Goal: Task Accomplishment & Management: Use online tool/utility

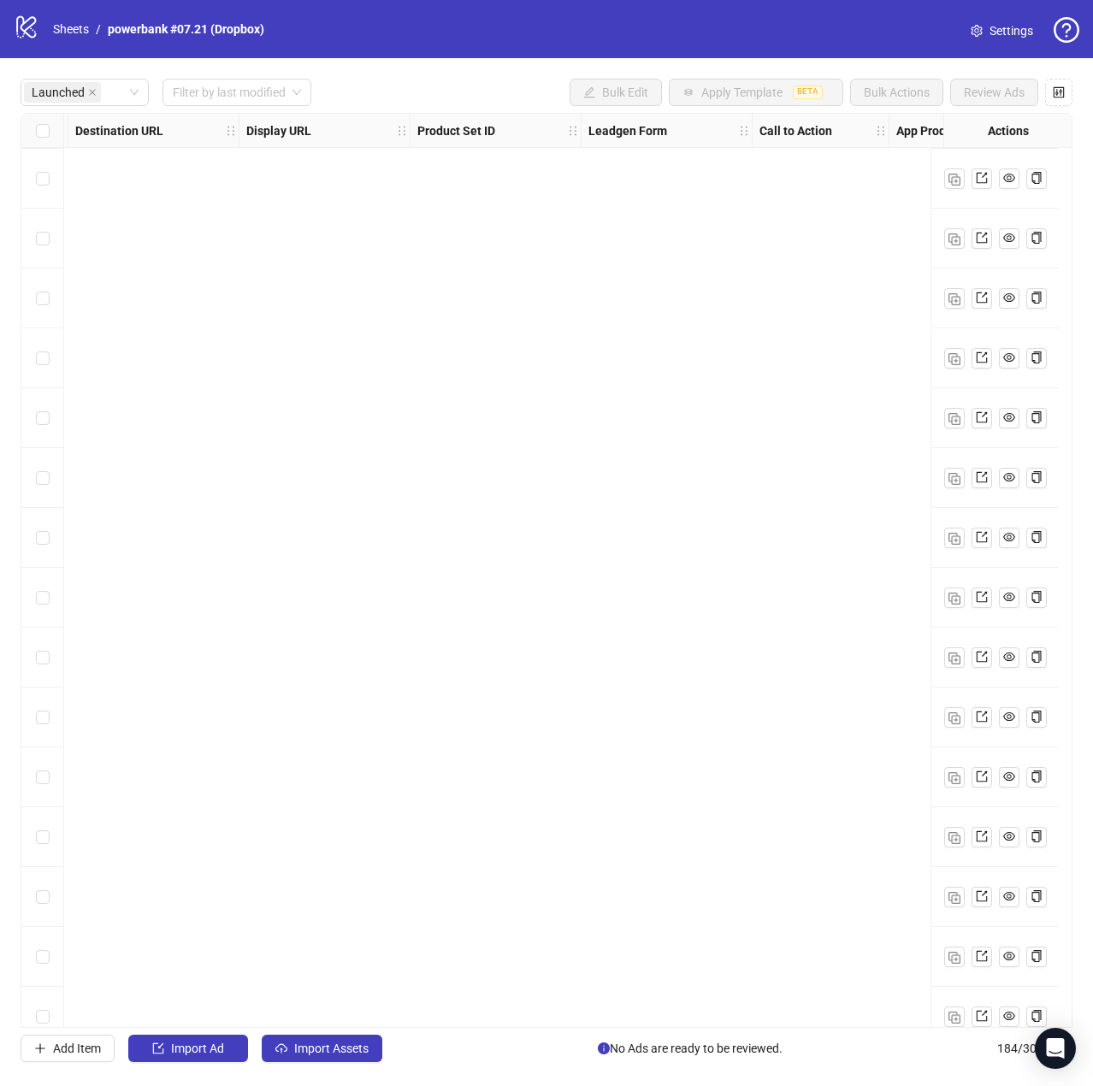
scroll to position [1846, 1629]
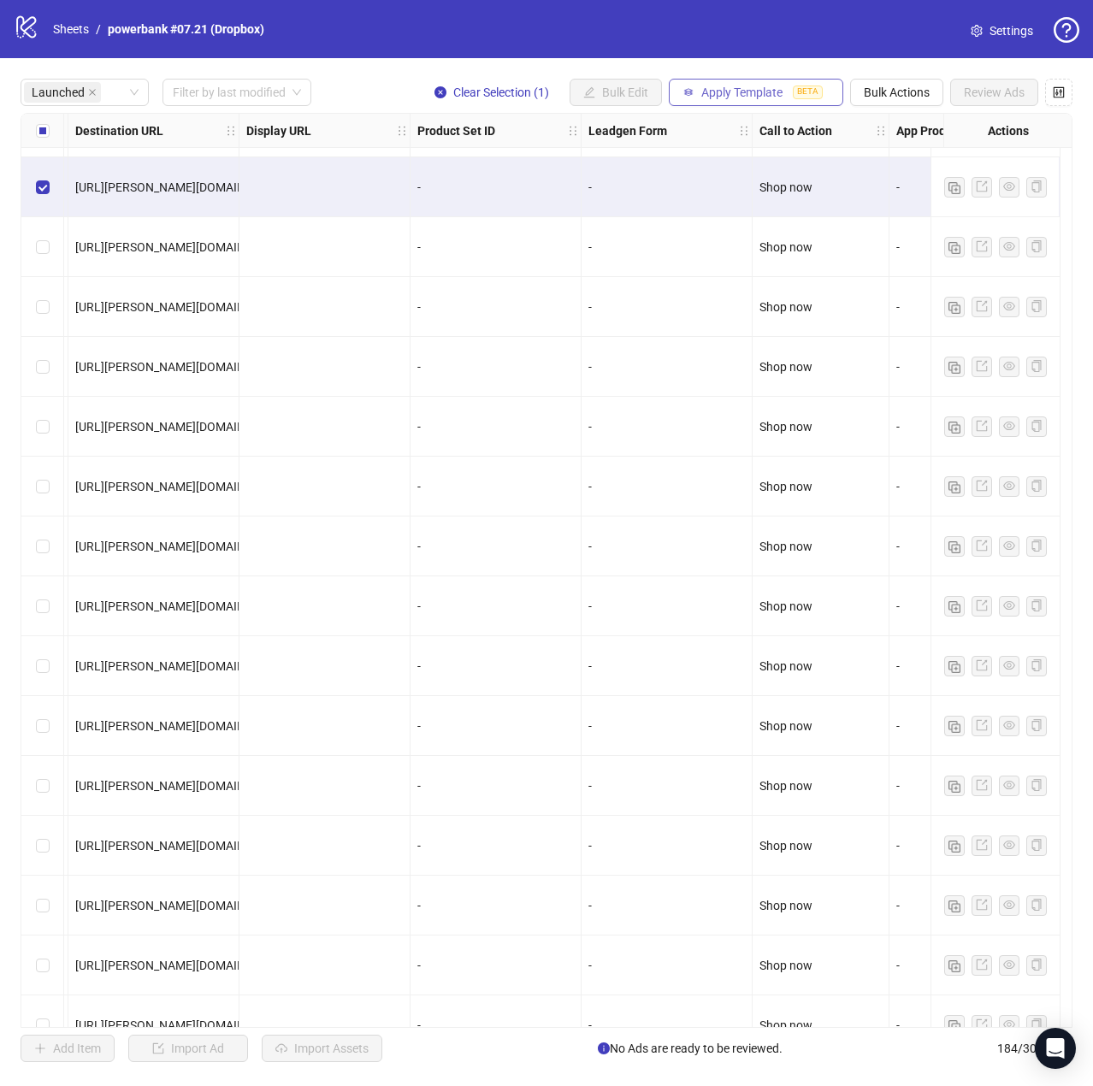
click at [771, 91] on span "Apply Template" at bounding box center [741, 92] width 81 height 14
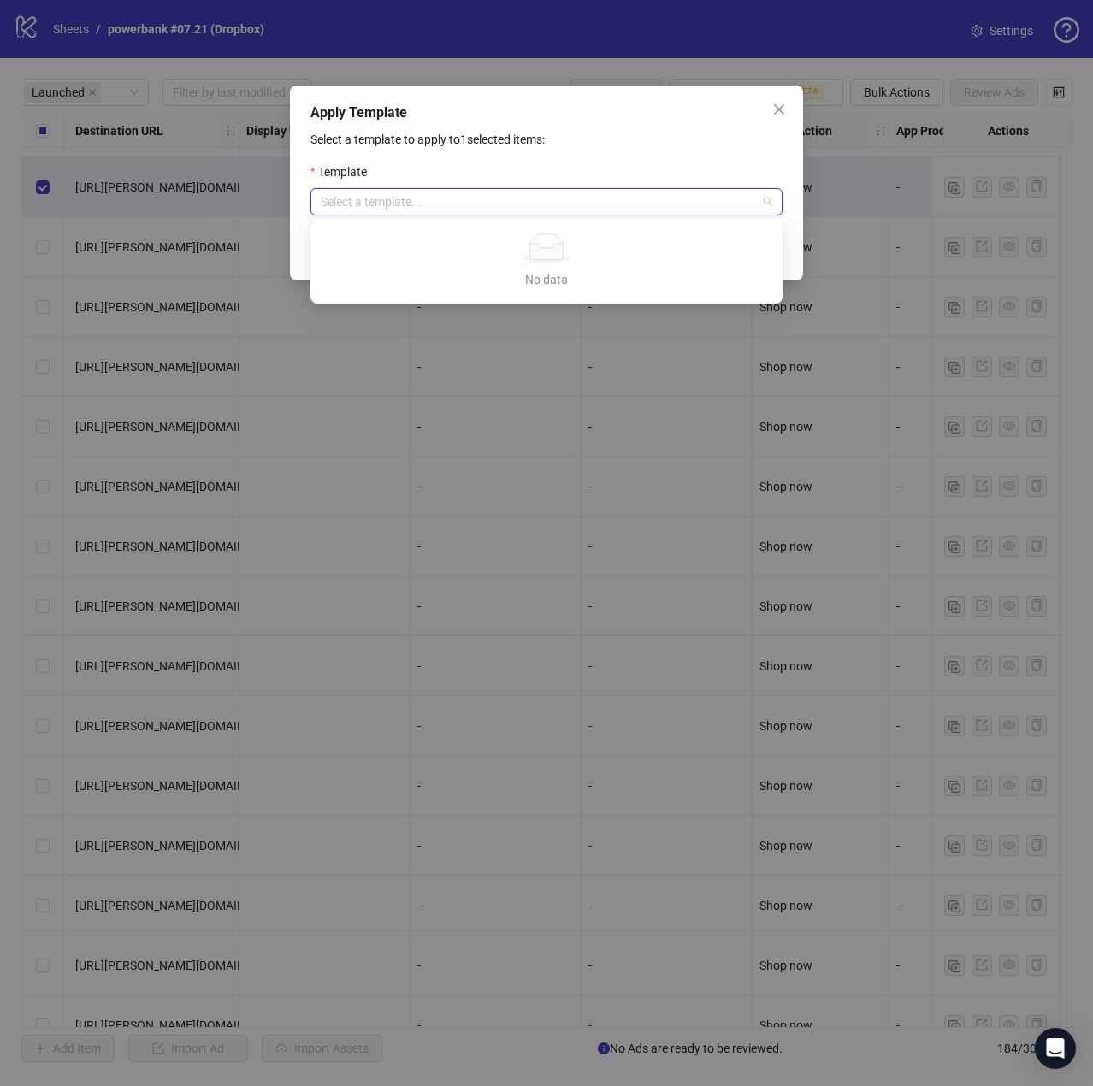
click at [527, 210] on input "search" at bounding box center [539, 202] width 436 height 26
click at [588, 133] on p "Select a template to apply to 1 selected items:" at bounding box center [546, 139] width 472 height 19
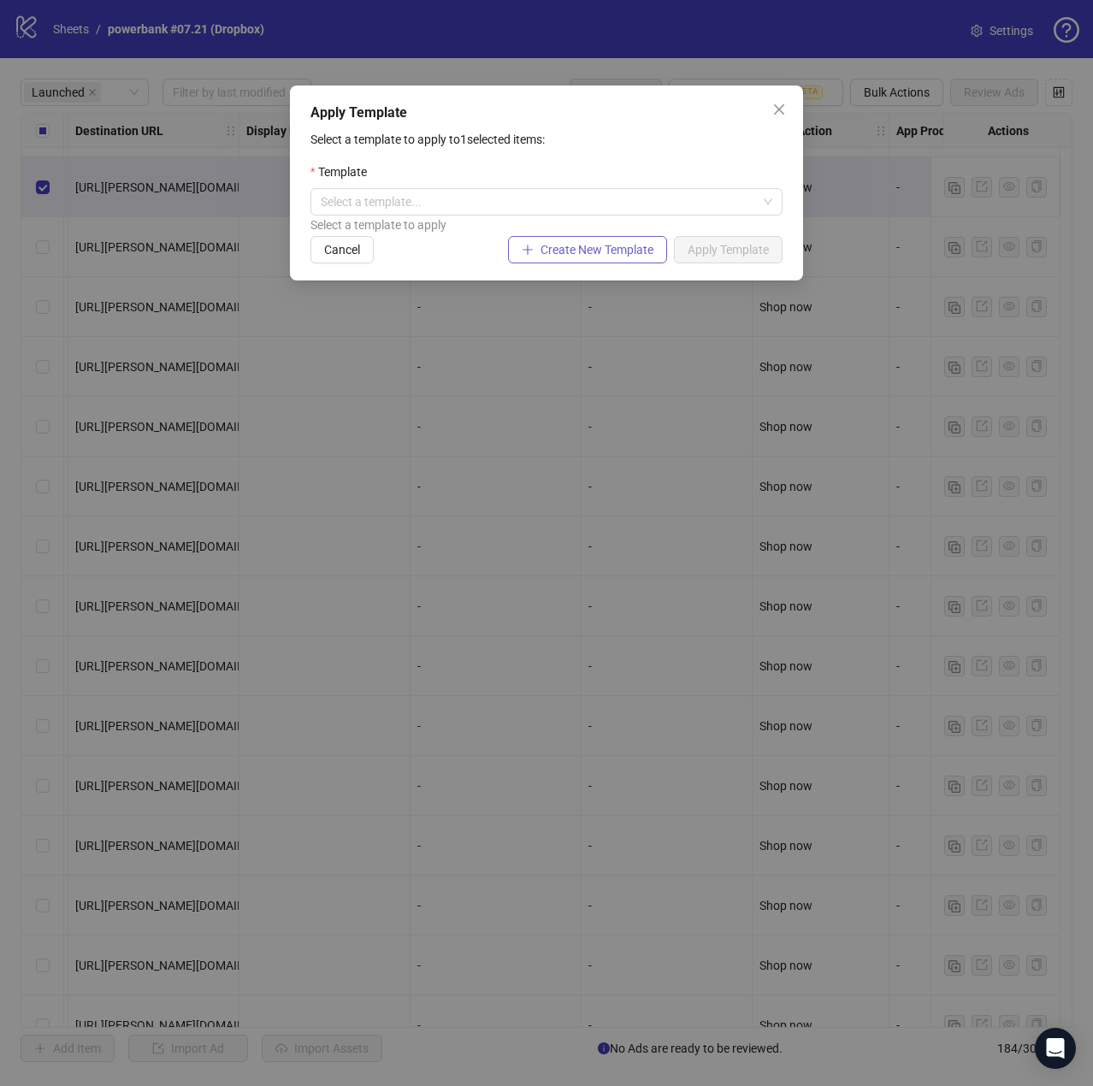
click at [586, 252] on span "Create New Template" at bounding box center [596, 250] width 113 height 14
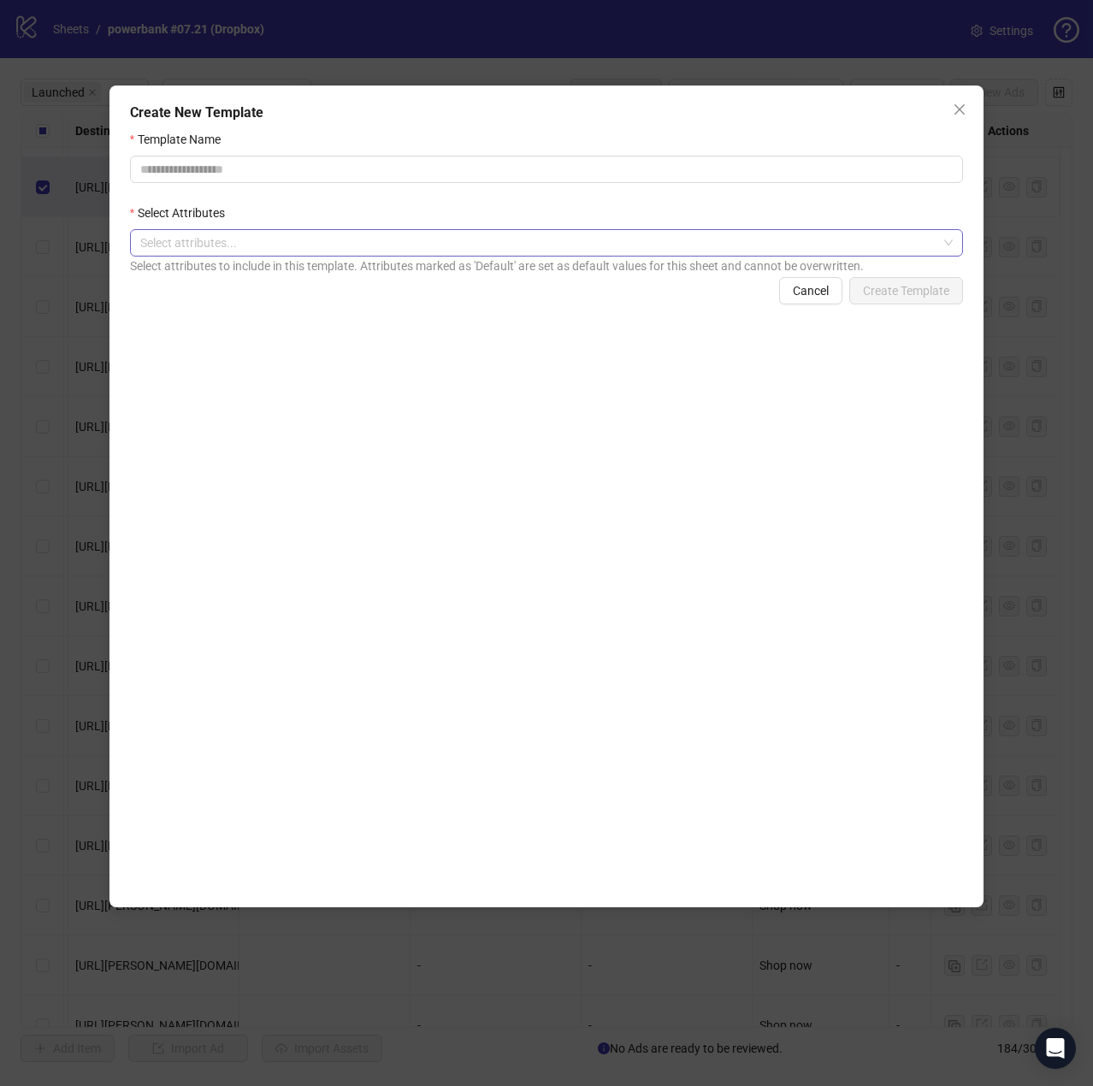
click at [567, 237] on div at bounding box center [537, 243] width 808 height 24
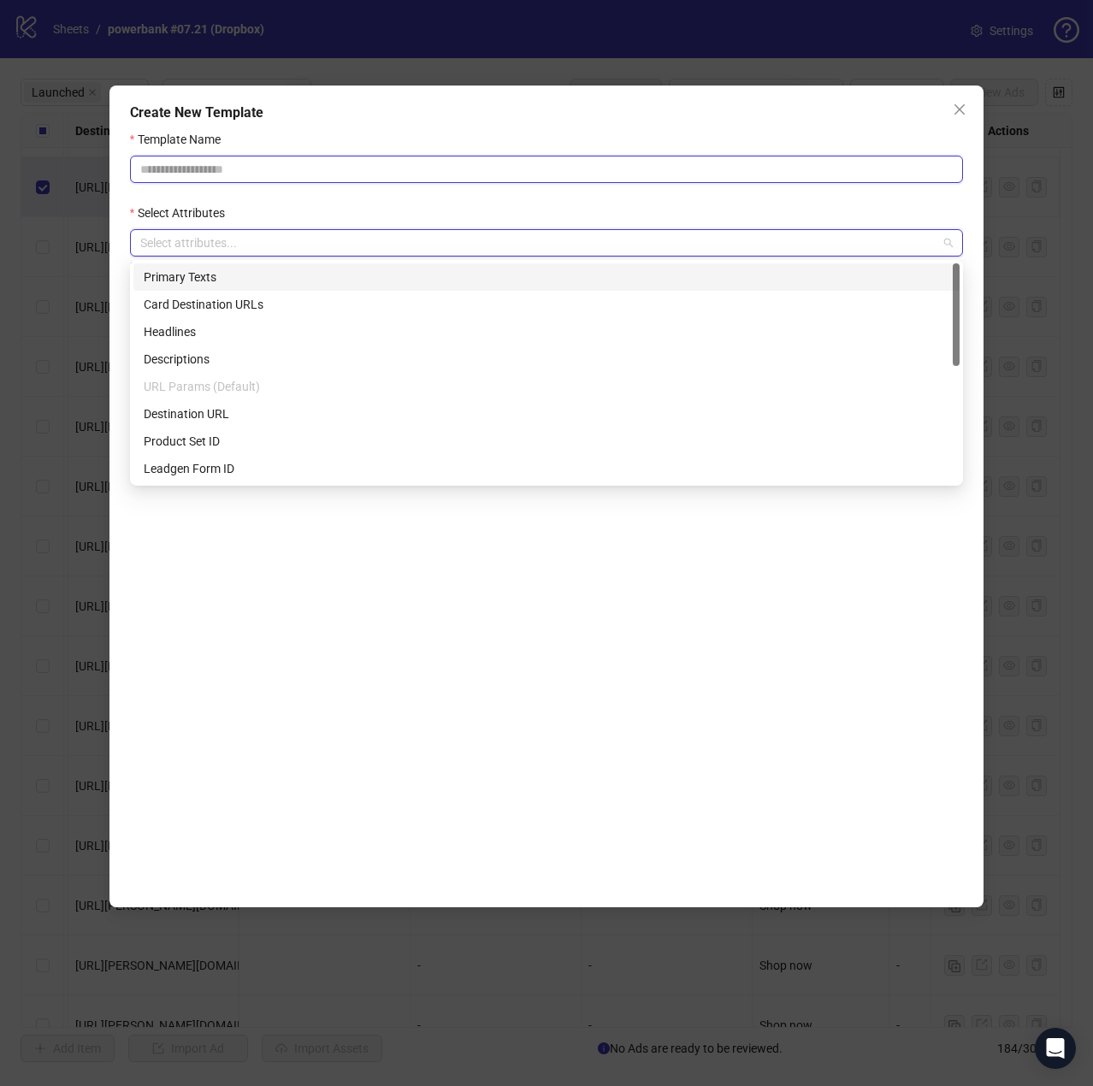
click at [526, 168] on input "Template Name" at bounding box center [546, 169] width 833 height 27
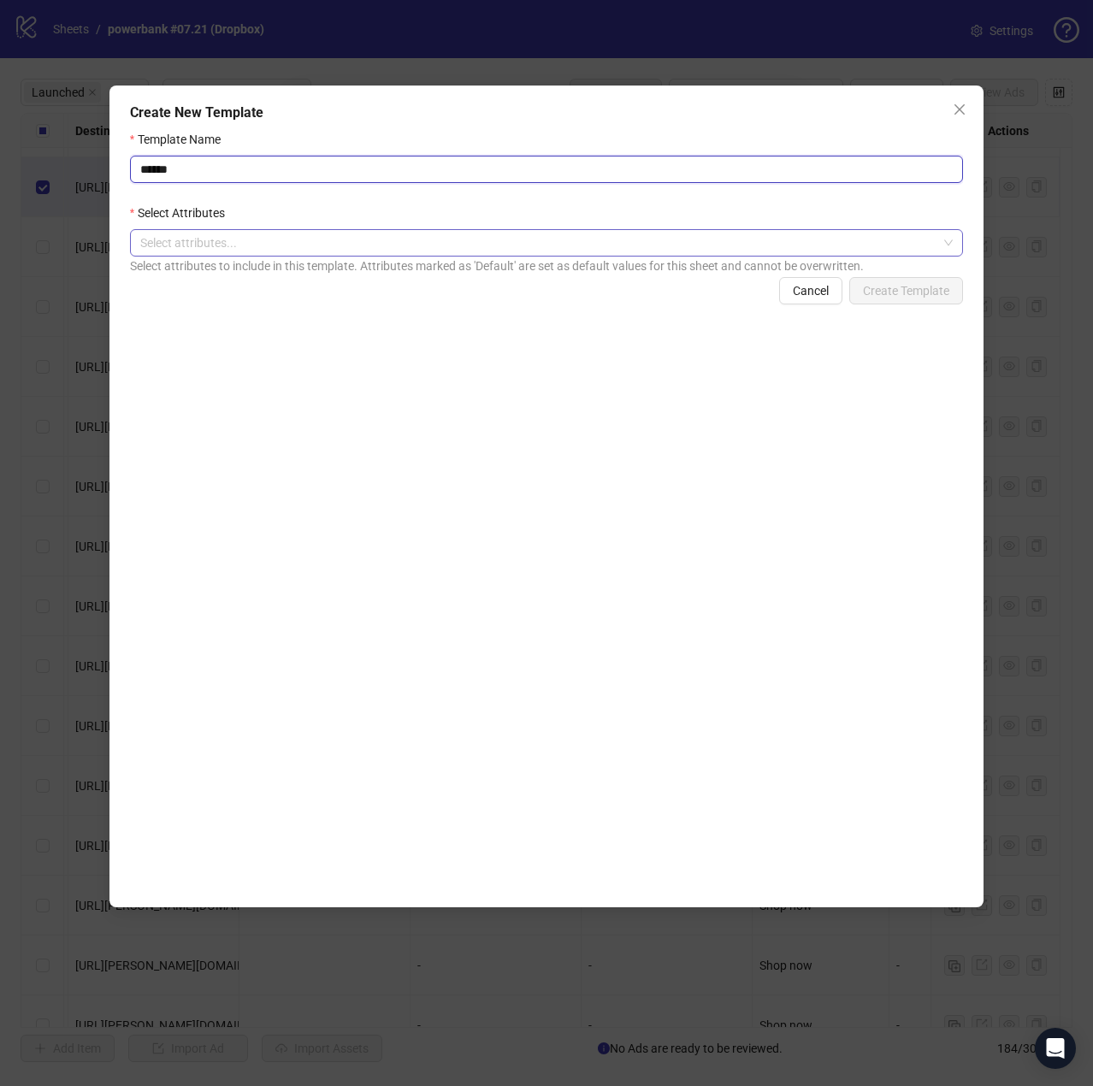
click at [492, 239] on div at bounding box center [537, 243] width 808 height 24
type input "******"
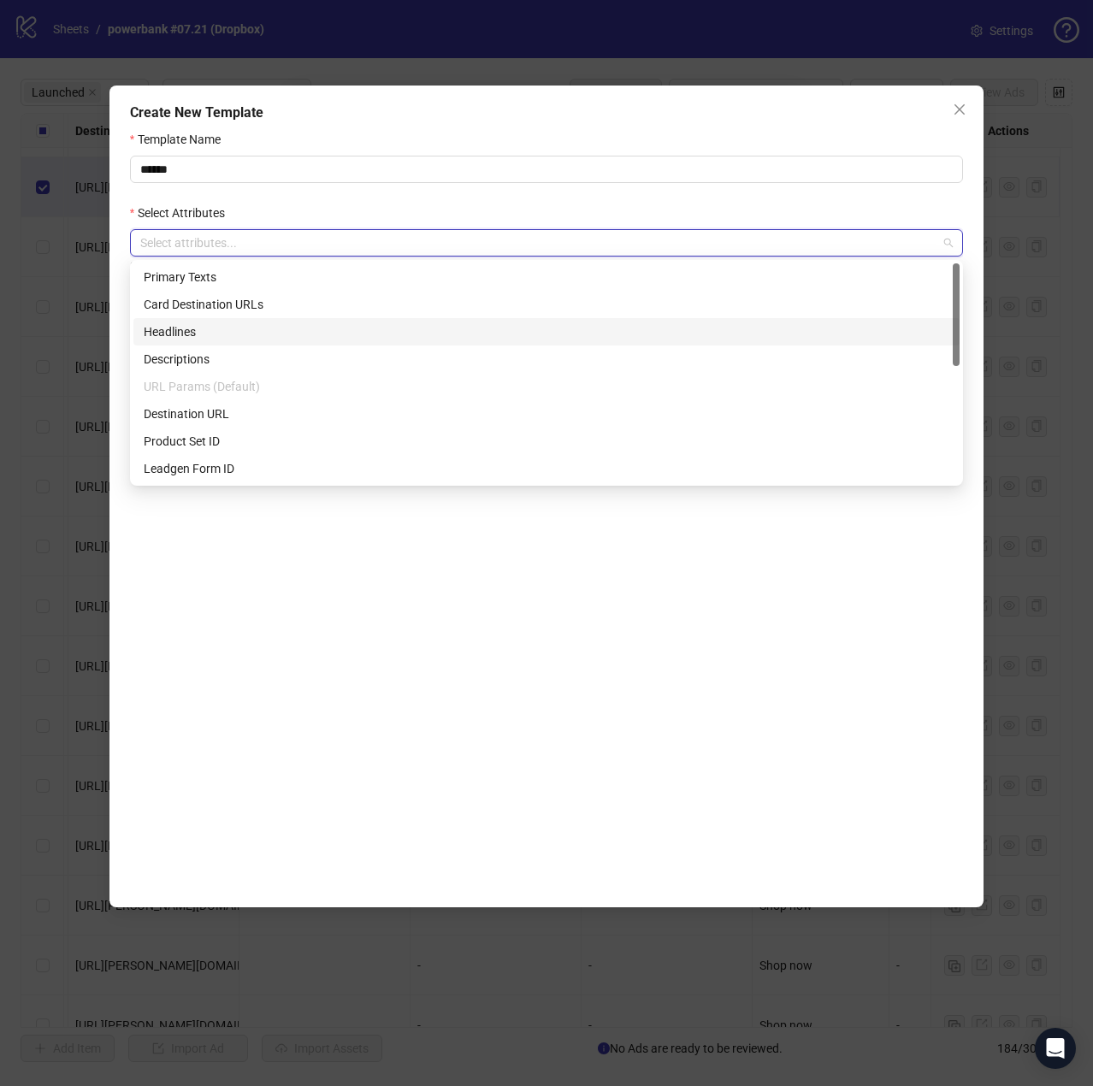
click at [340, 322] on div "Headlines" at bounding box center [546, 331] width 805 height 19
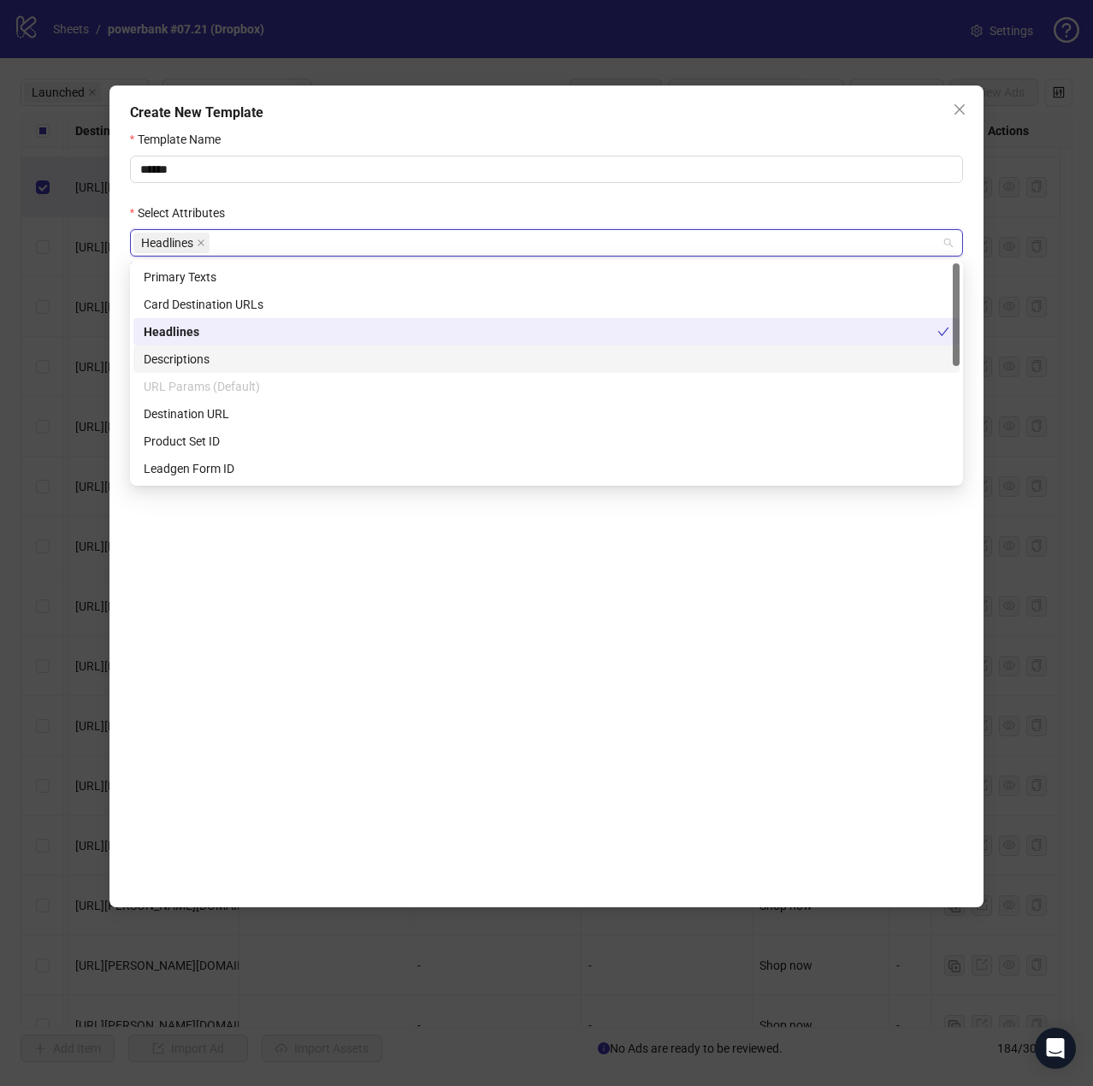
click at [333, 356] on div "Descriptions" at bounding box center [546, 359] width 805 height 19
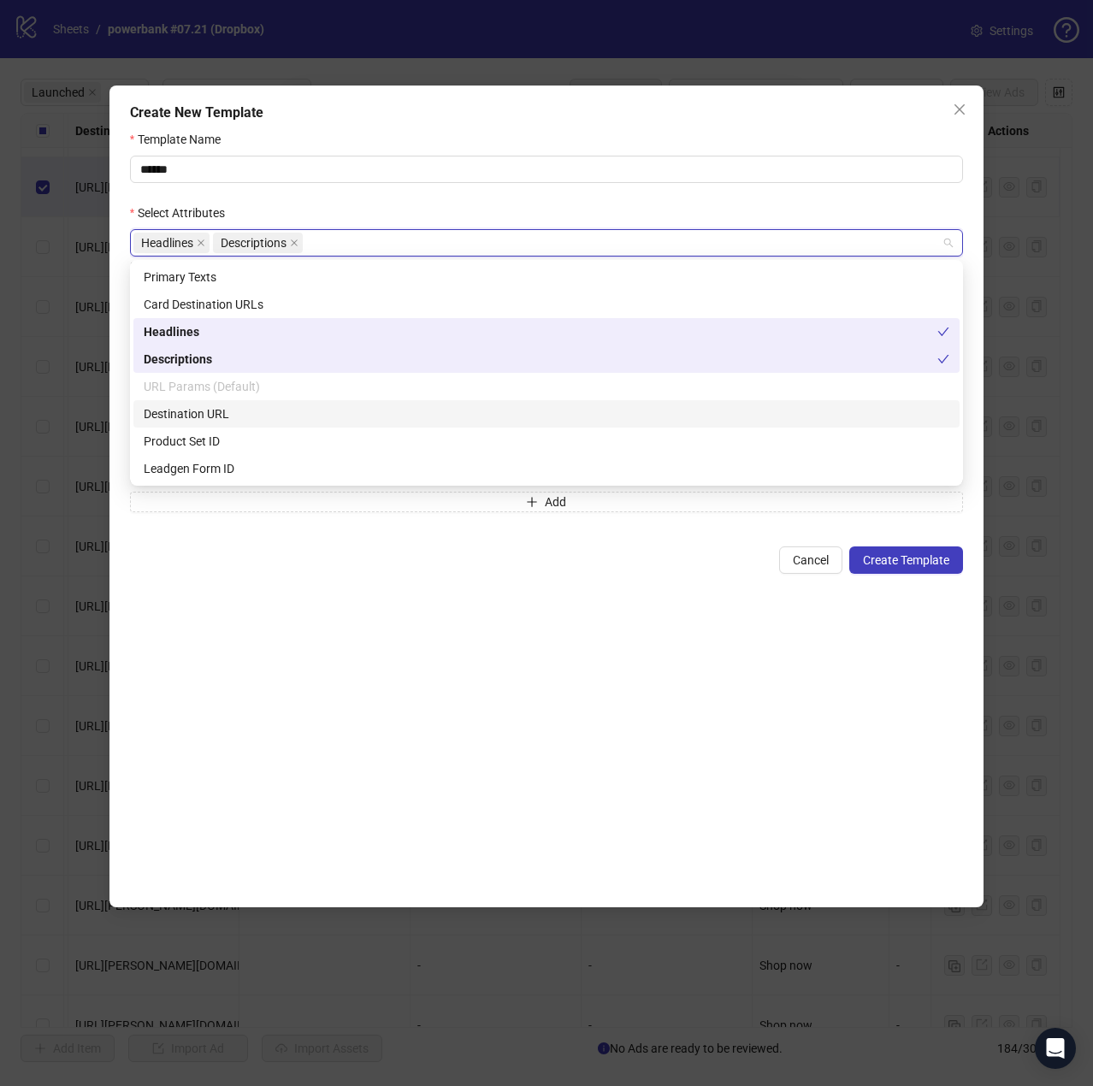
click at [311, 413] on div "Destination URL" at bounding box center [546, 413] width 805 height 19
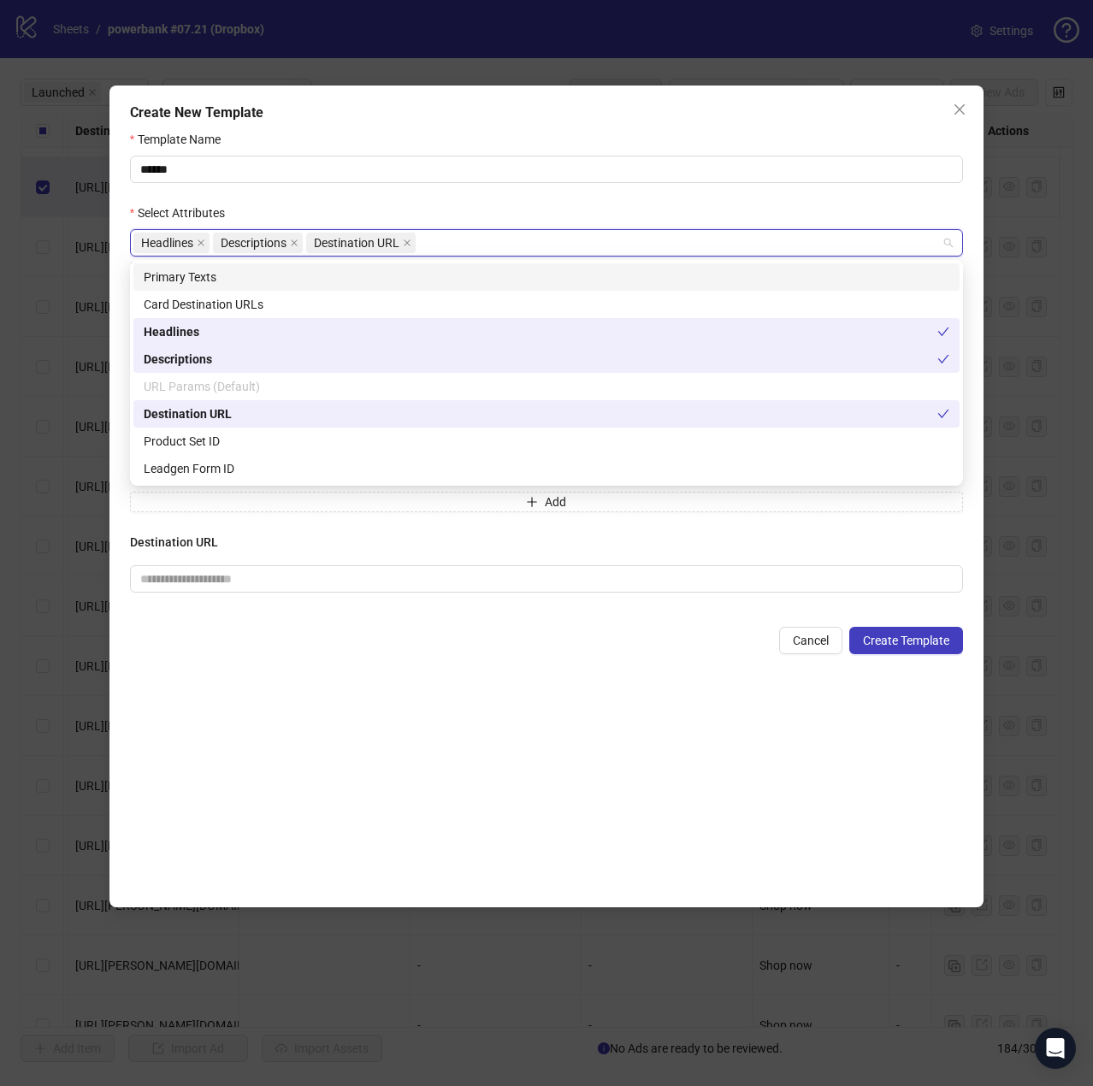
click at [284, 269] on div "Primary Texts" at bounding box center [546, 277] width 805 height 19
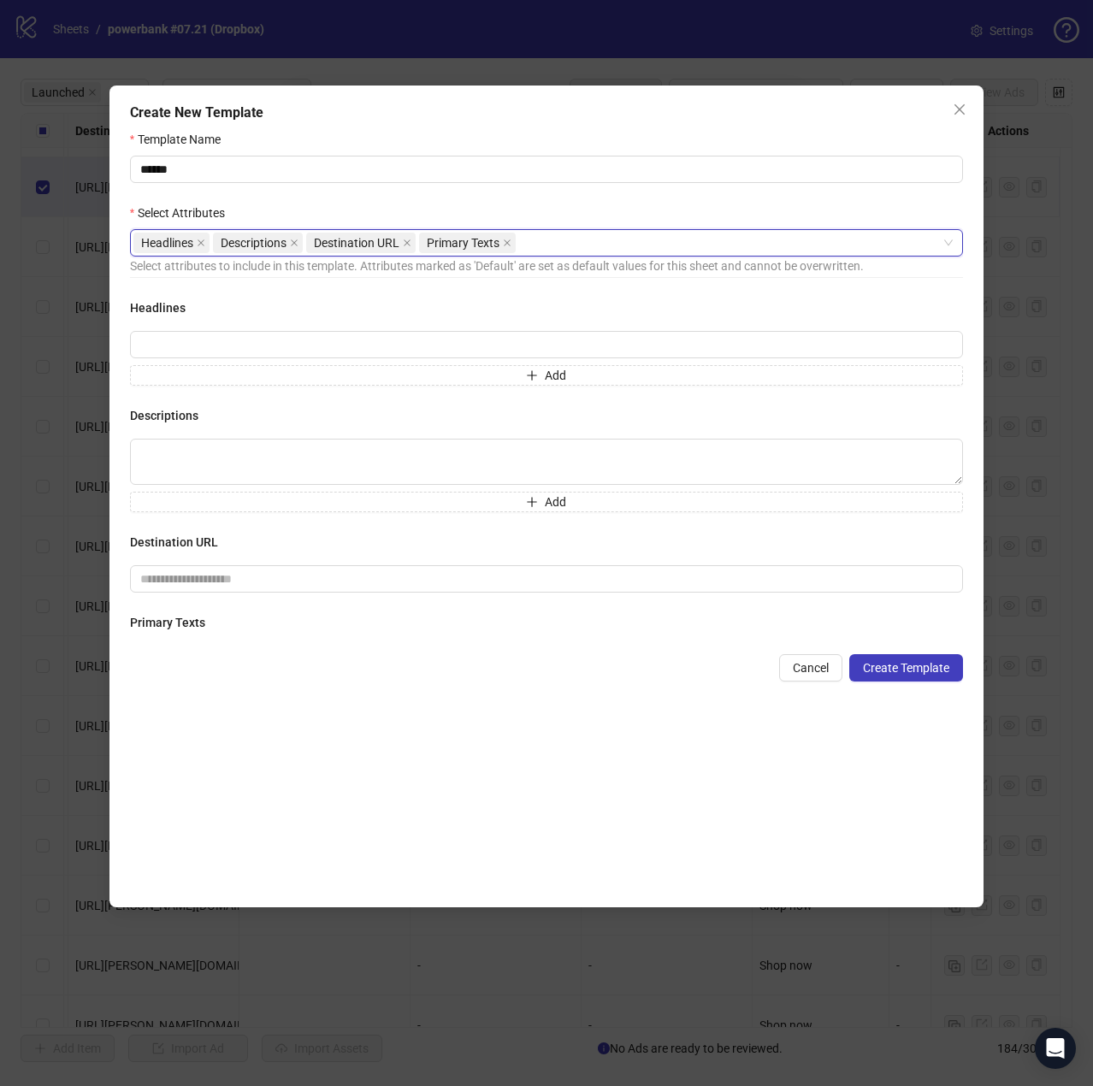
drag, startPoint x: 446, startPoint y: 243, endPoint x: 435, endPoint y: 243, distance: 11.1
click at [435, 243] on span "Primary Texts" at bounding box center [463, 242] width 73 height 19
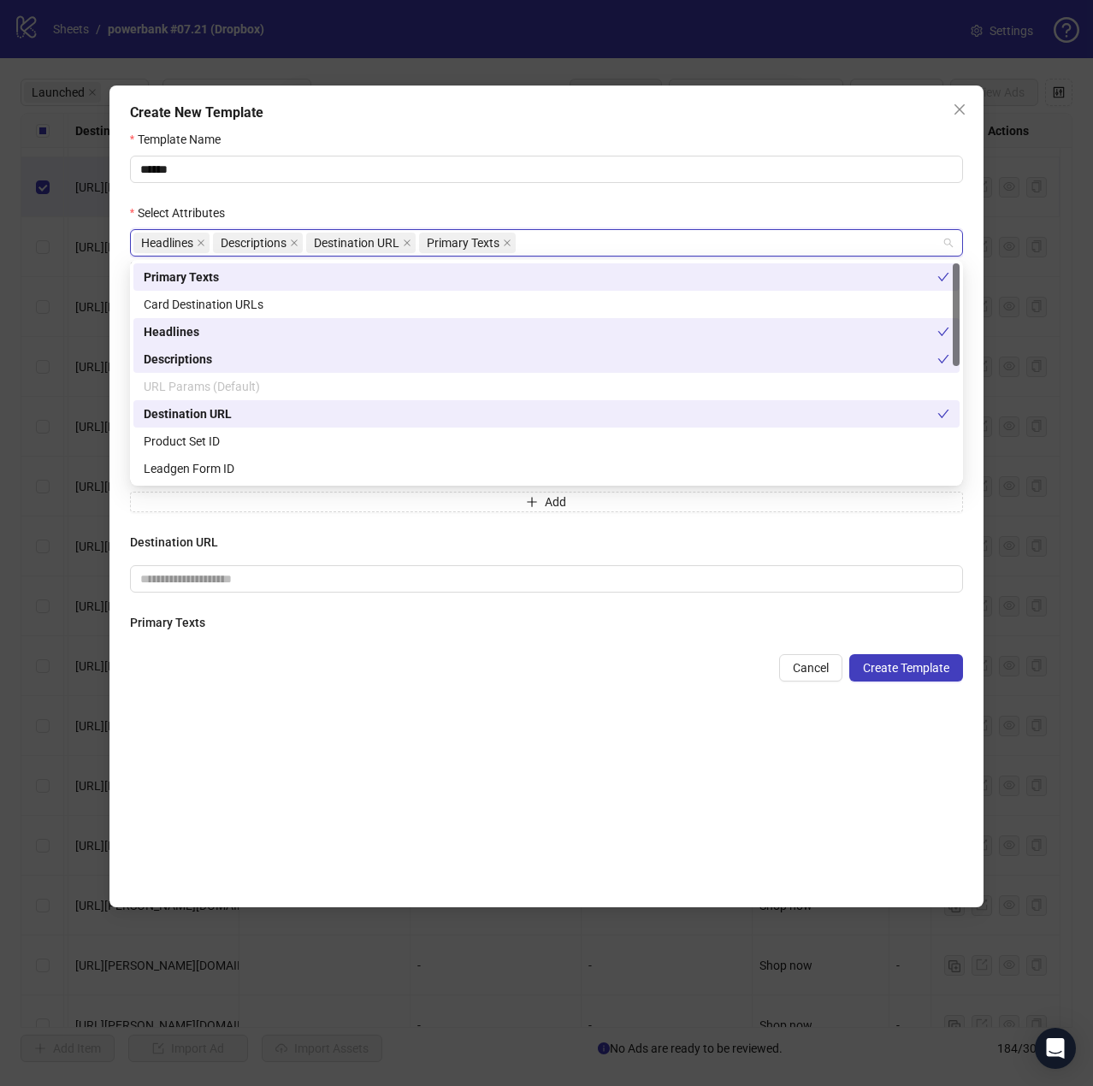
click at [593, 240] on div "Headlines Descriptions Destination URL Primary Texts" at bounding box center [537, 243] width 808 height 24
click at [299, 240] on span "Descriptions" at bounding box center [258, 243] width 90 height 21
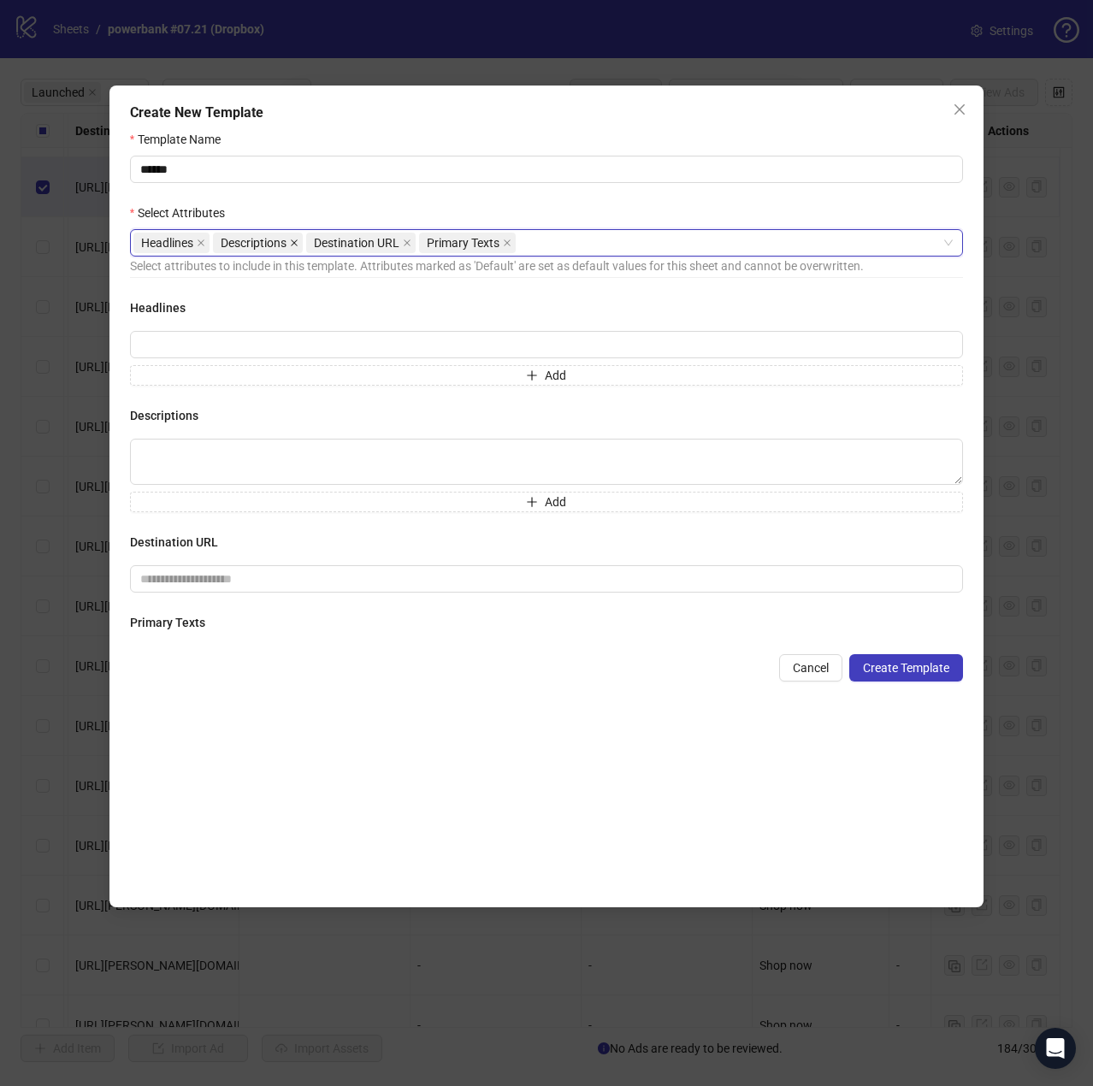
click at [295, 242] on icon "close" at bounding box center [294, 242] width 7 height 7
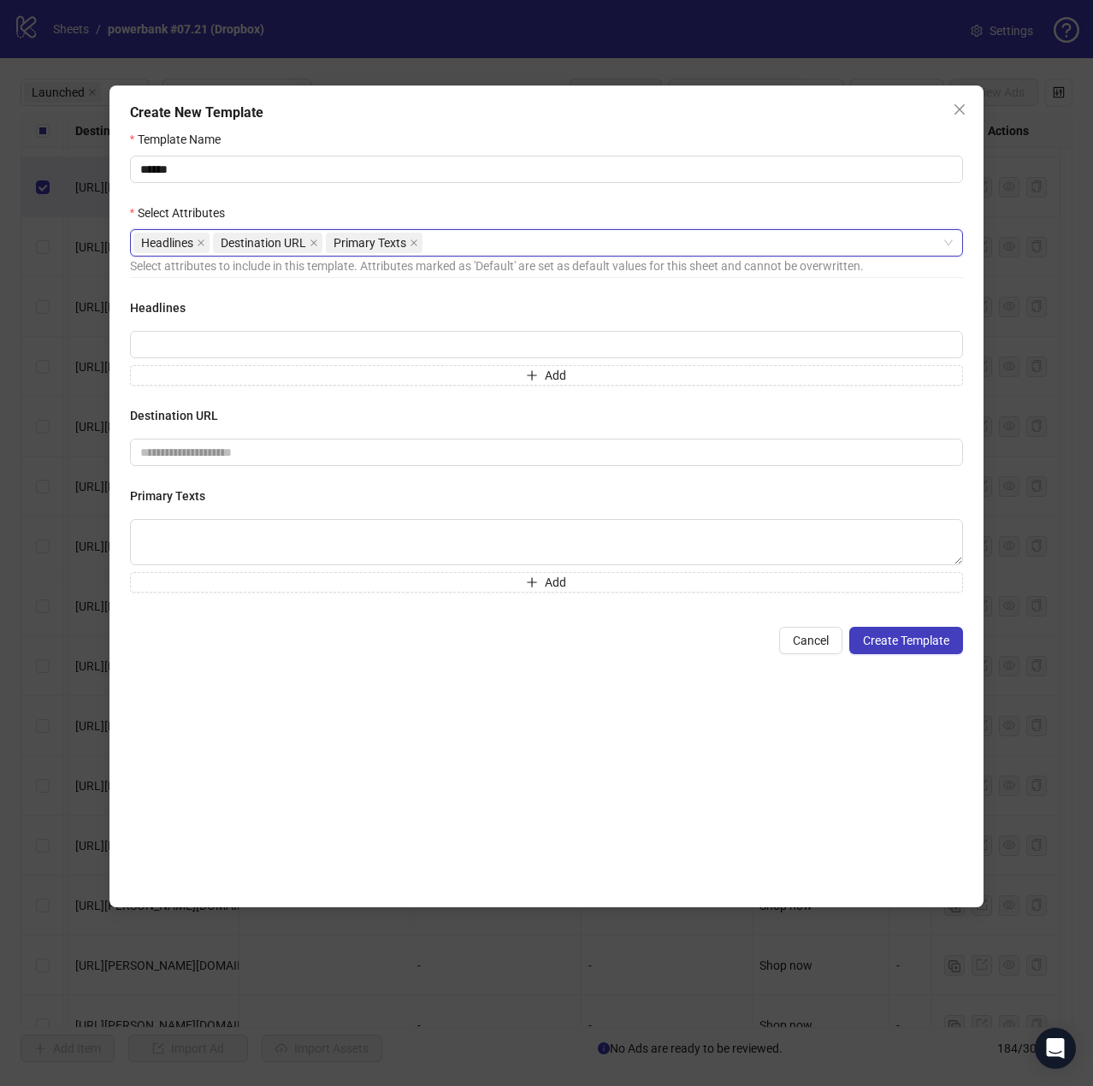
click at [309, 242] on icon "close" at bounding box center [313, 243] width 9 height 9
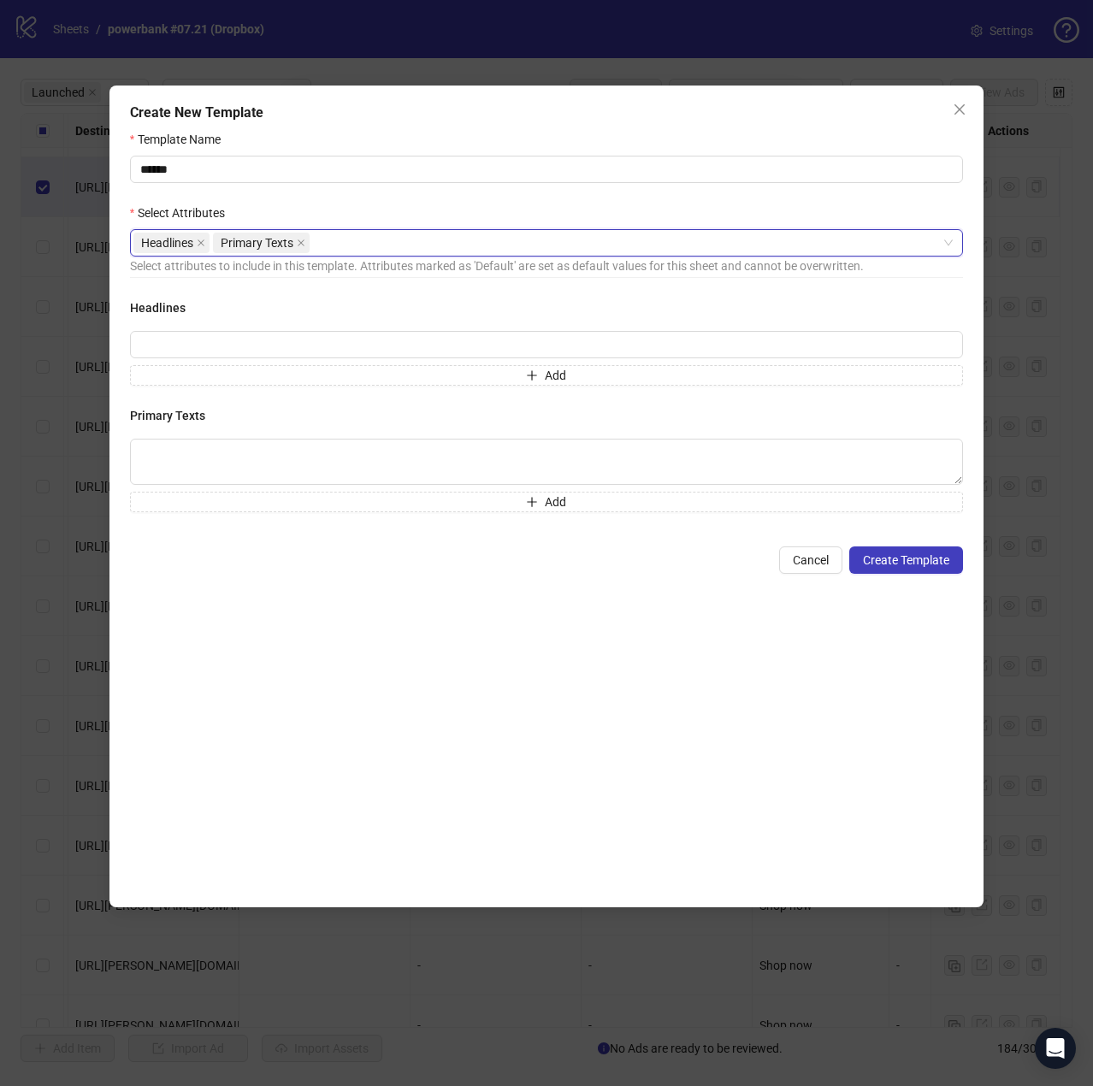
click at [195, 244] on span "Headlines" at bounding box center [171, 243] width 76 height 21
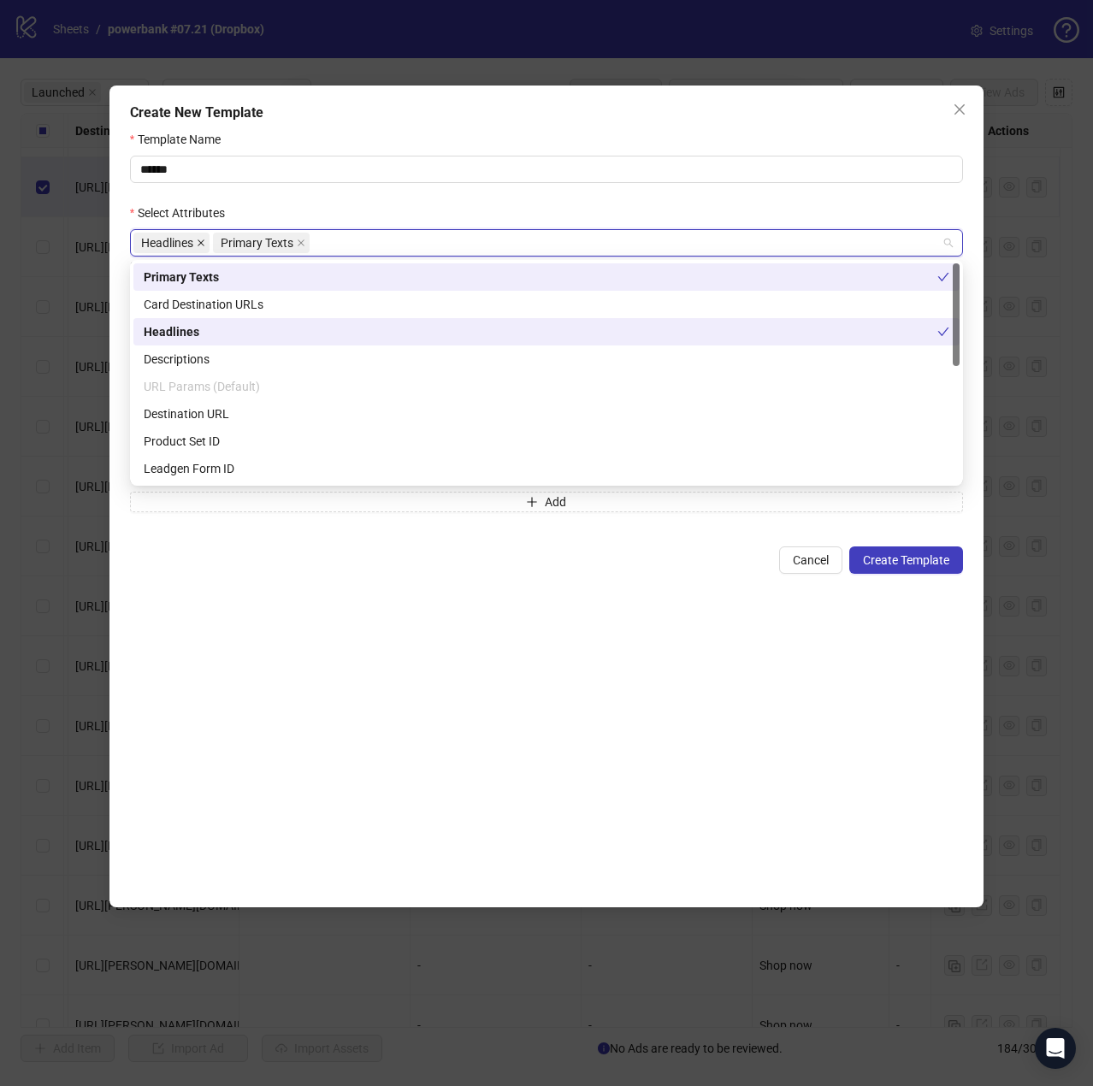
click at [200, 243] on icon "close" at bounding box center [201, 243] width 9 height 9
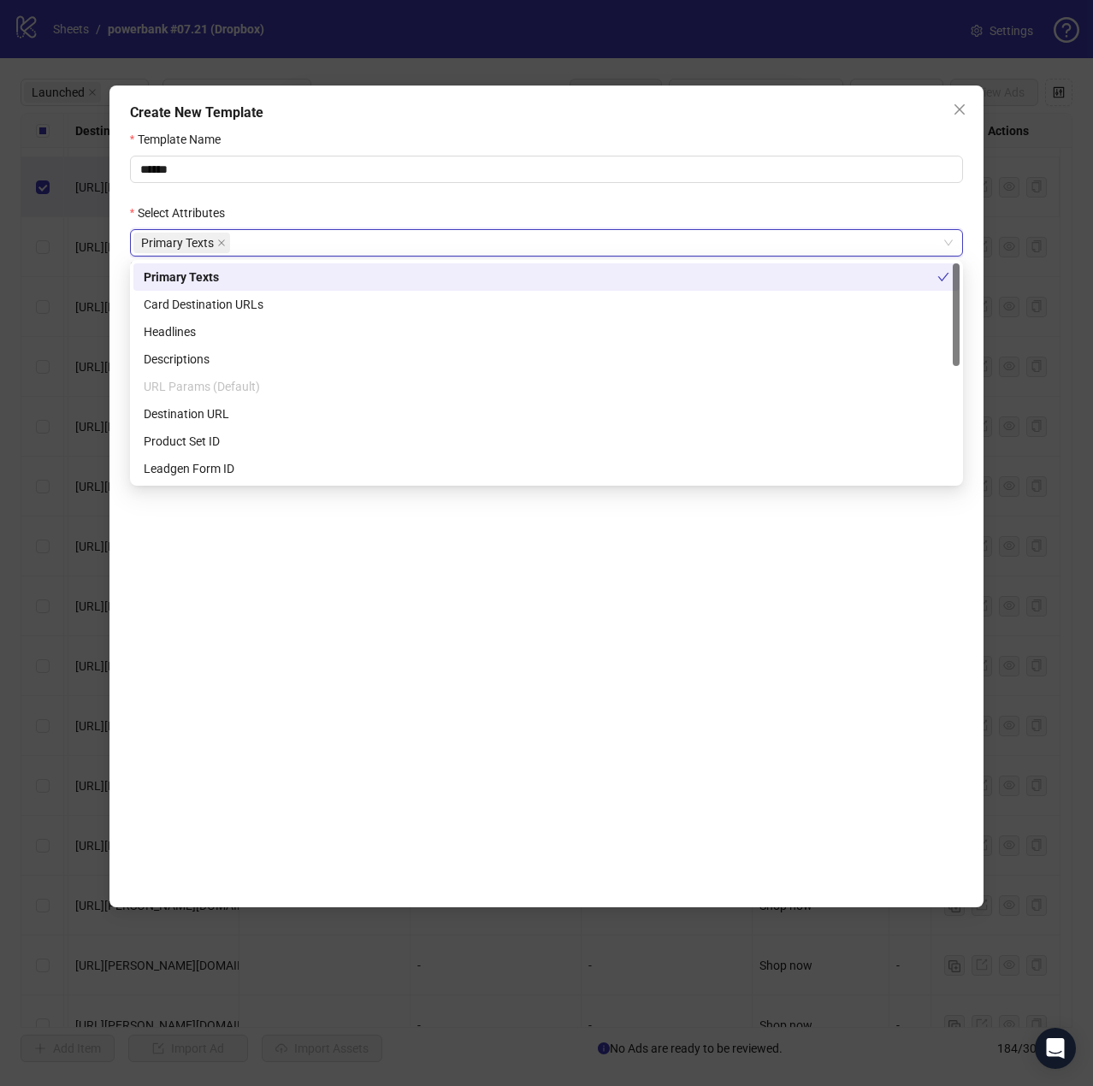
click at [330, 245] on div "Primary Texts" at bounding box center [537, 243] width 808 height 24
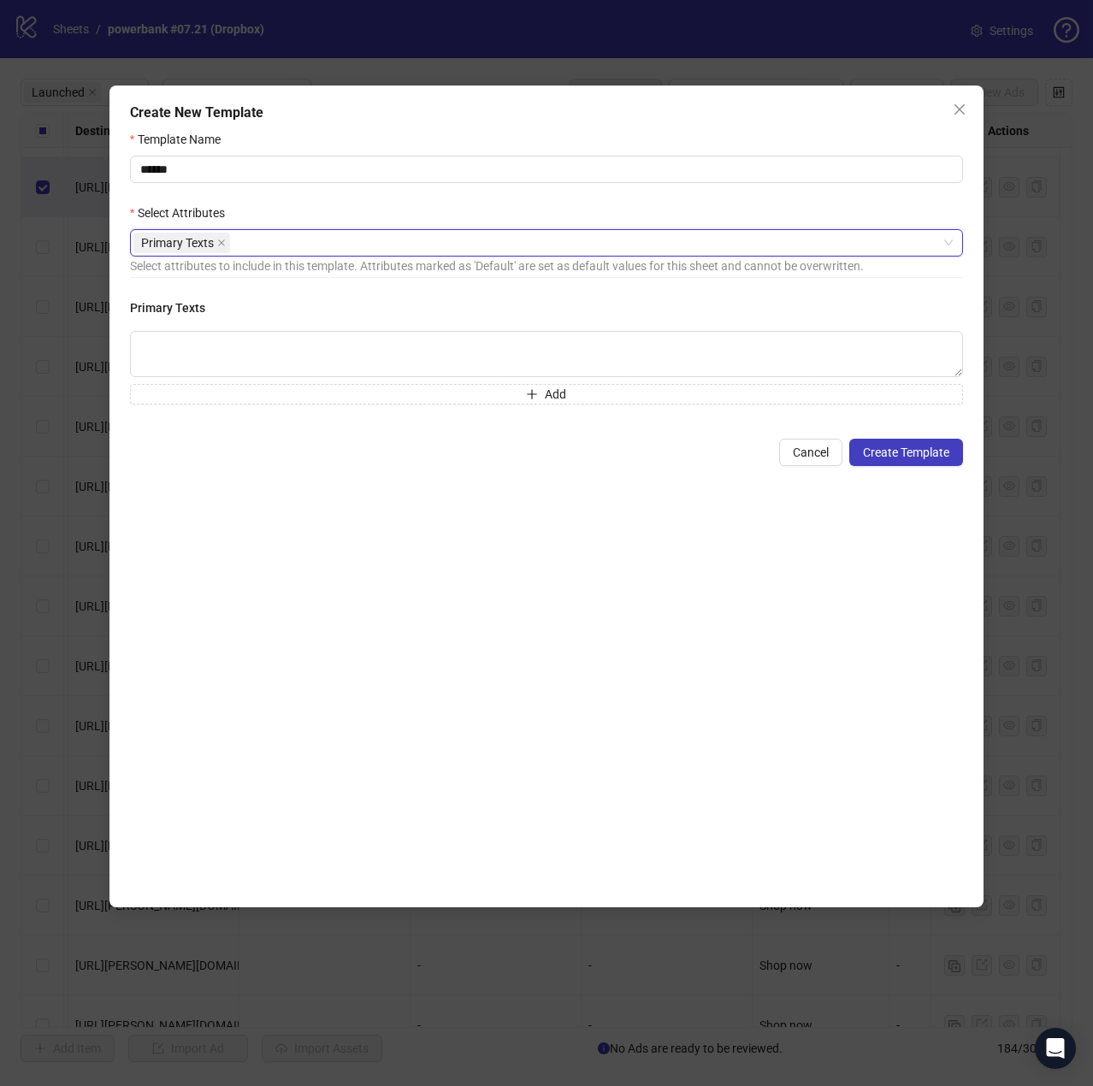
click at [294, 235] on div "Primary Texts" at bounding box center [537, 243] width 808 height 24
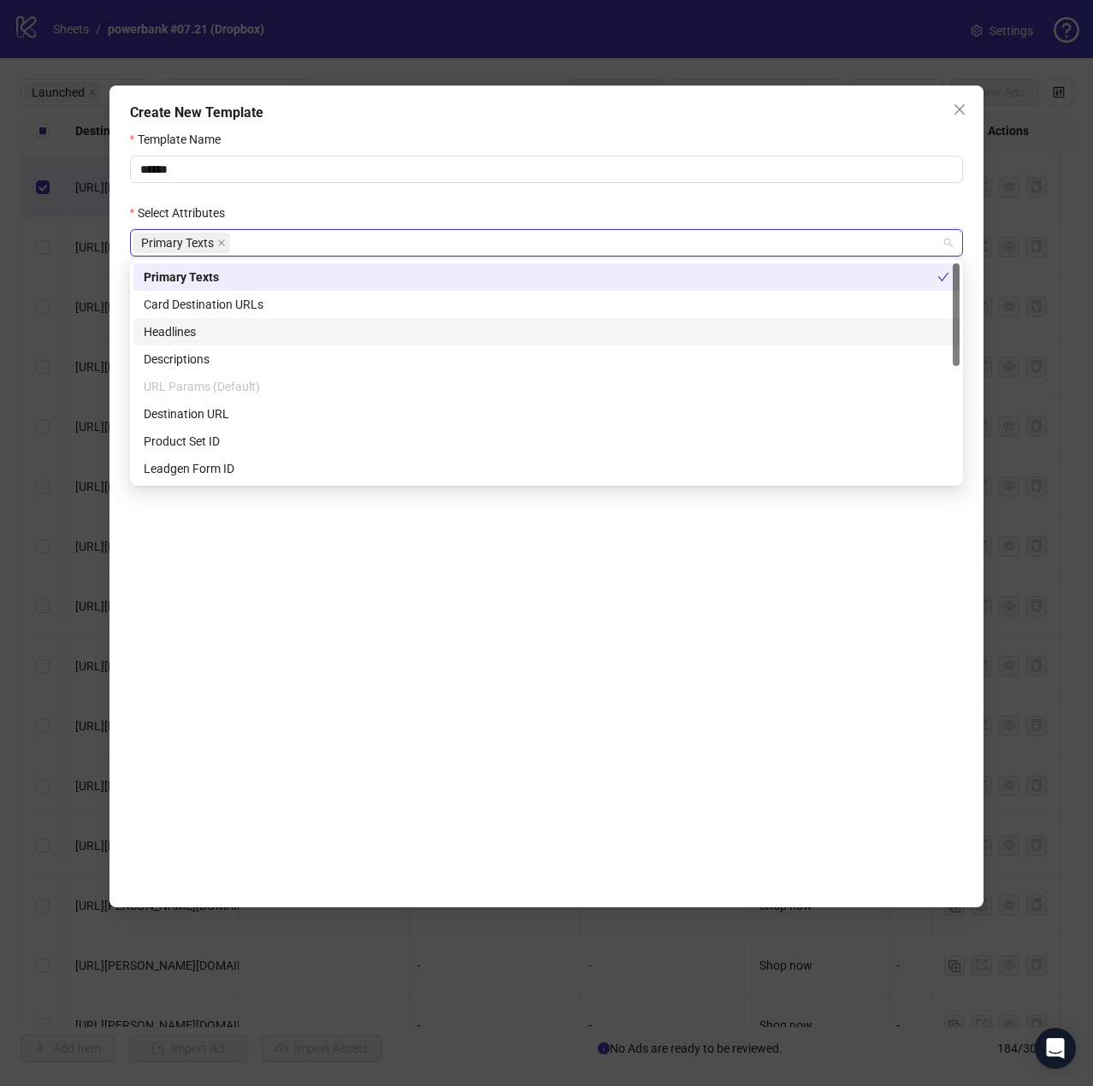
click at [243, 336] on div "Headlines" at bounding box center [546, 331] width 805 height 19
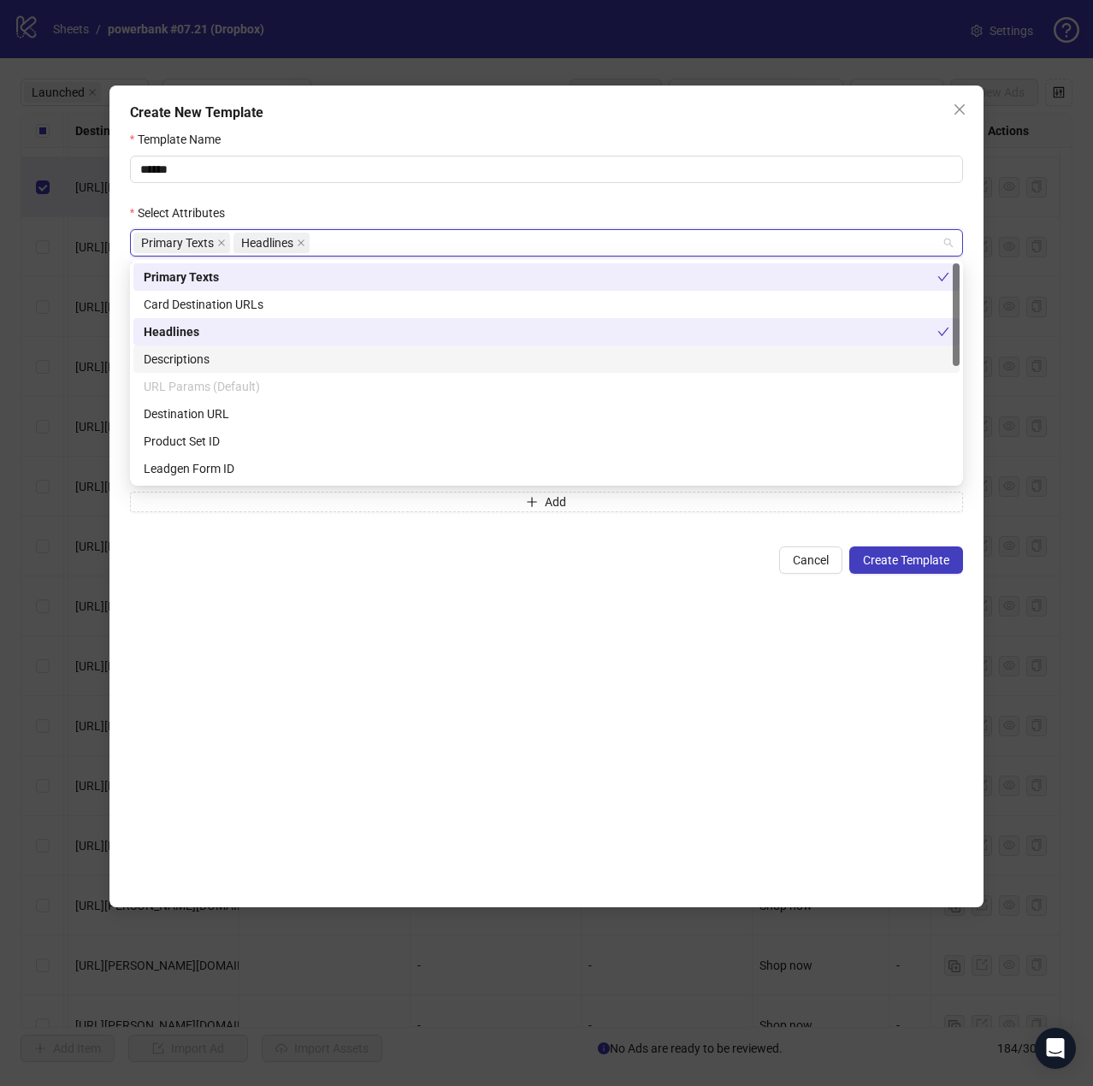
drag, startPoint x: 238, startPoint y: 357, endPoint x: 238, endPoint y: 380, distance: 23.1
click at [238, 358] on div "Descriptions" at bounding box center [546, 359] width 805 height 19
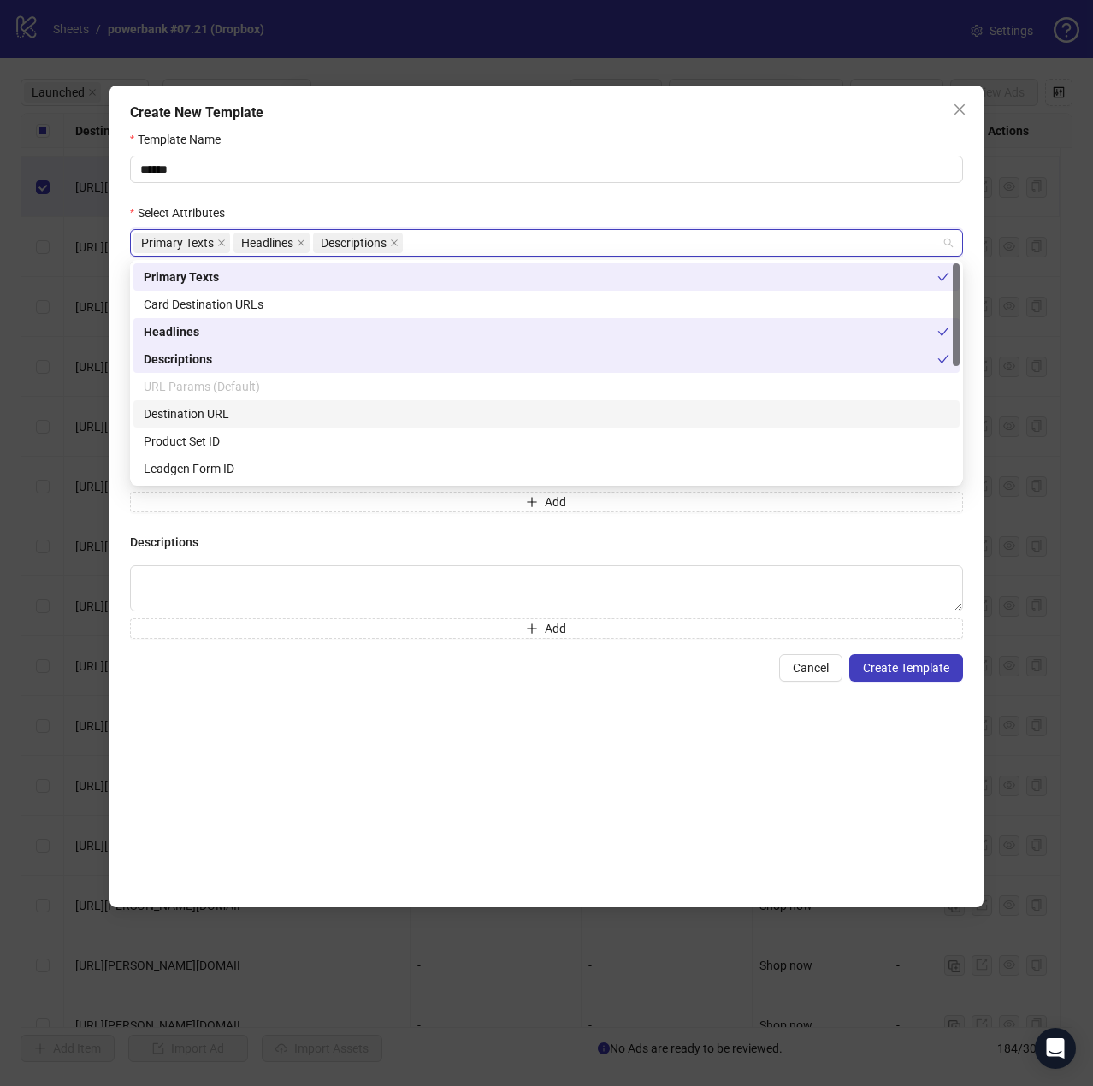
click at [233, 415] on div "Destination URL" at bounding box center [546, 413] width 805 height 19
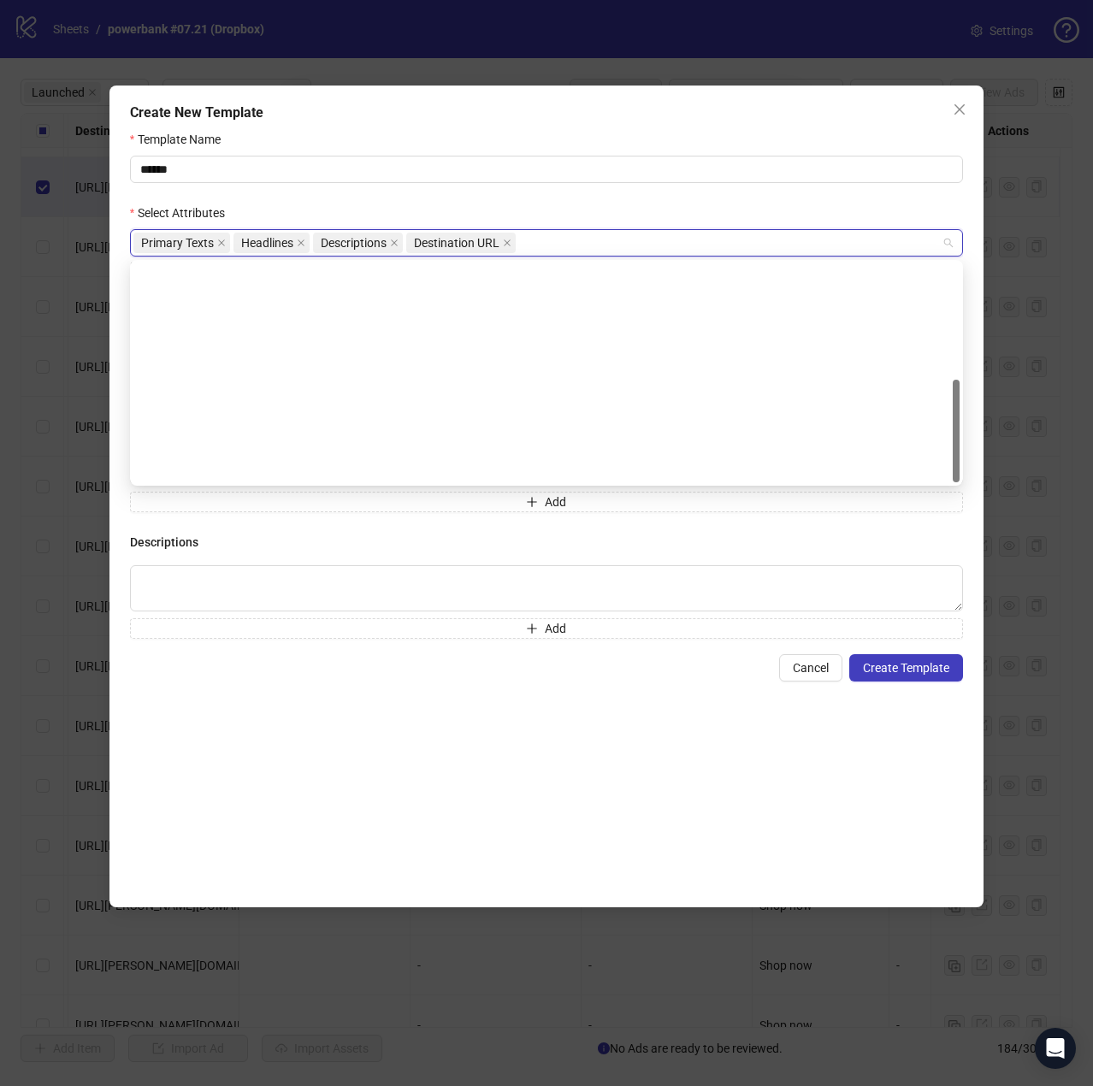
scroll to position [246, 0]
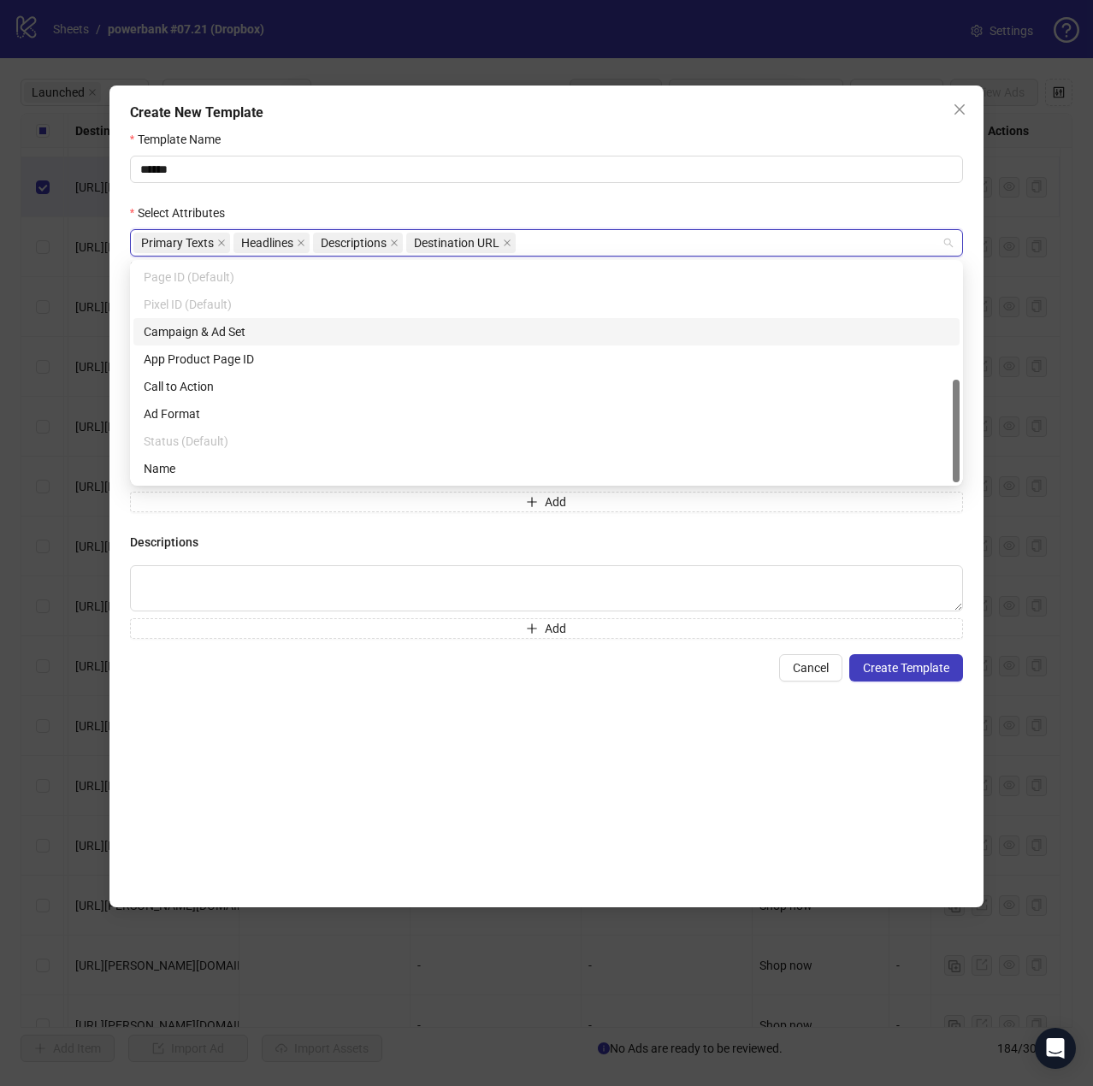
click at [231, 339] on div "Campaign & Ad Set" at bounding box center [546, 331] width 805 height 19
click at [230, 339] on div "Campaign & Ad Set" at bounding box center [540, 331] width 793 height 19
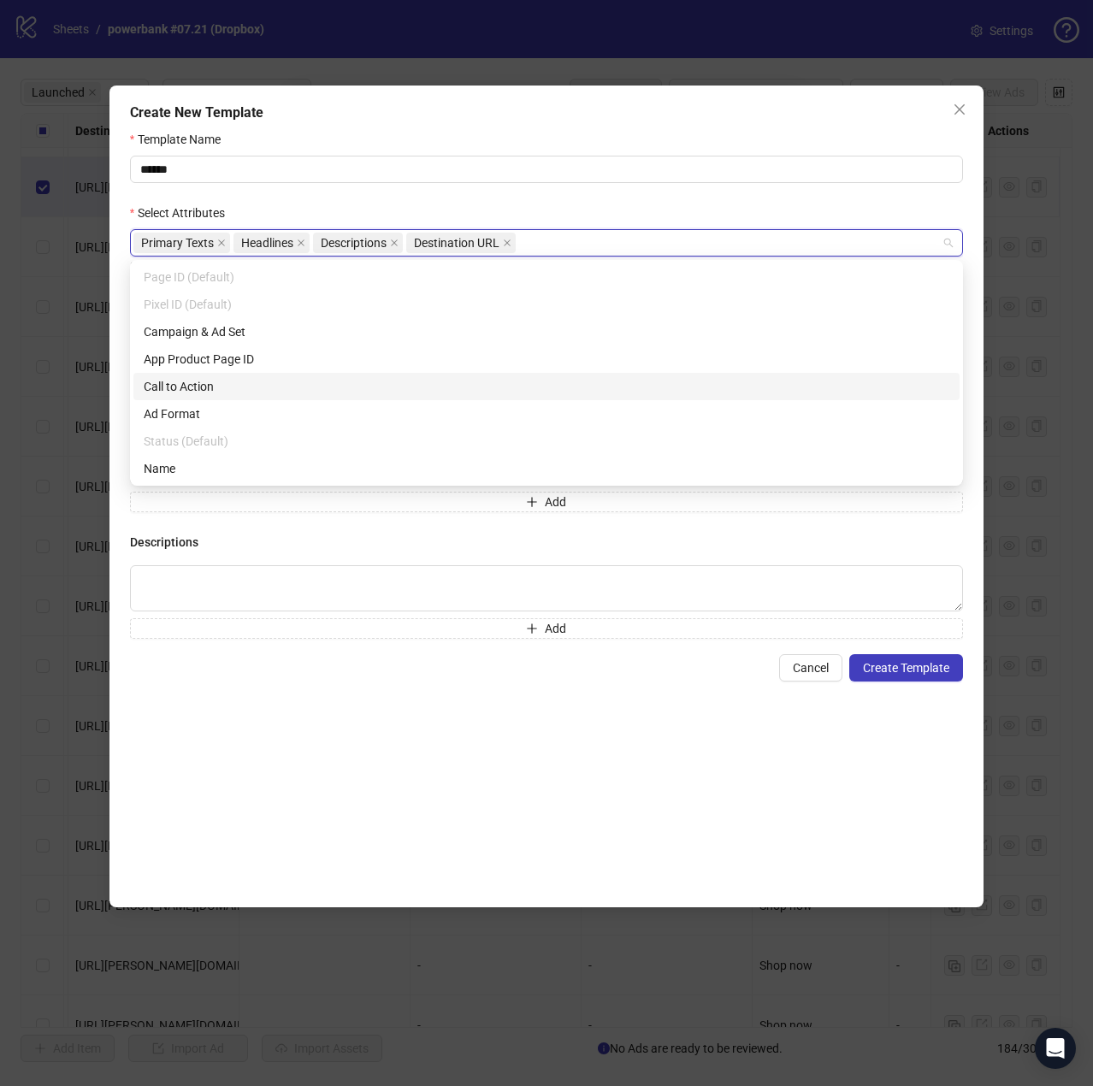
click at [216, 384] on div "Call to Action" at bounding box center [546, 386] width 805 height 19
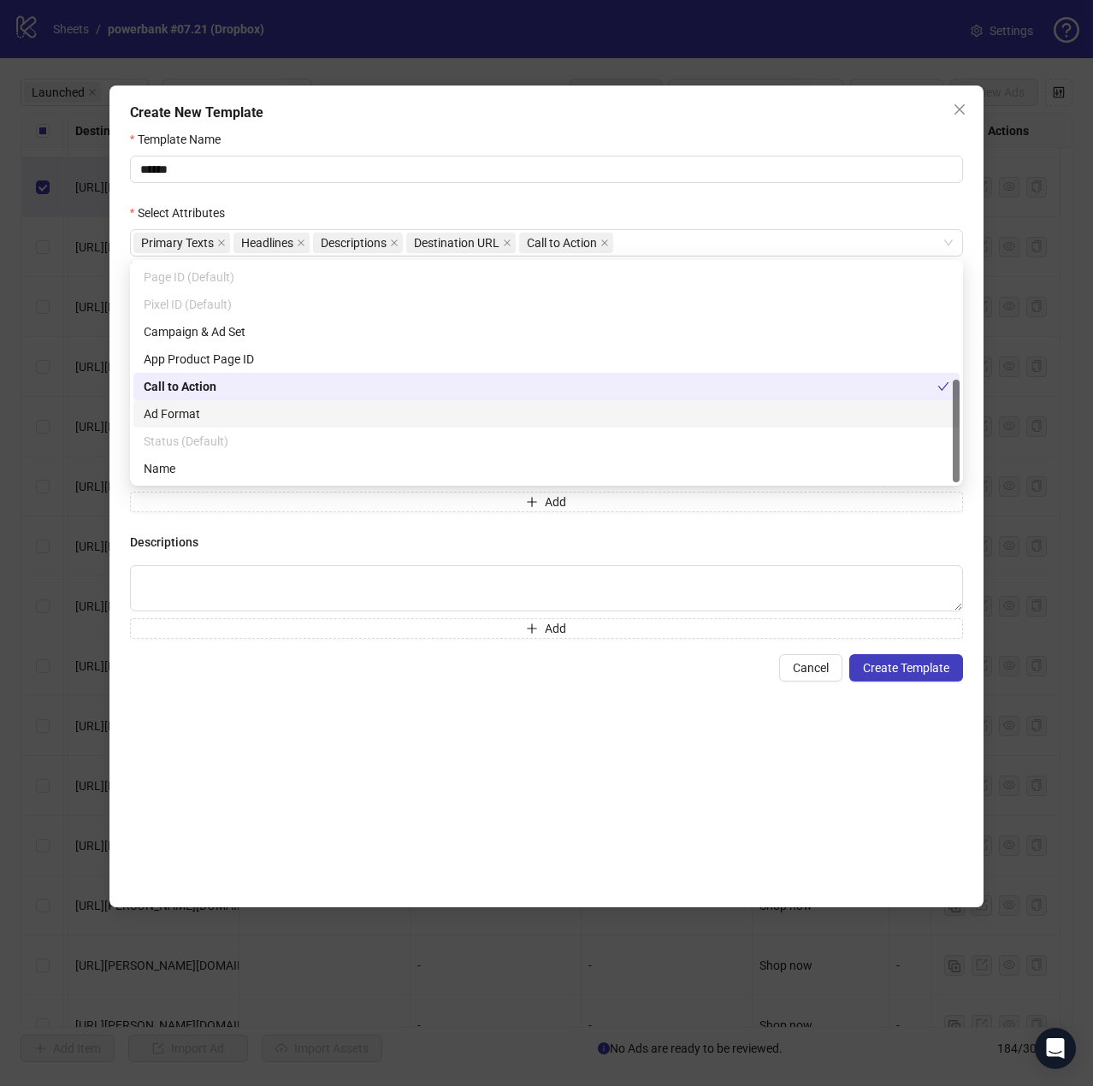
click at [474, 773] on div "Template Name ****** Select Attributes Primary Texts Headlines Descriptions Des…" at bounding box center [546, 510] width 833 height 760
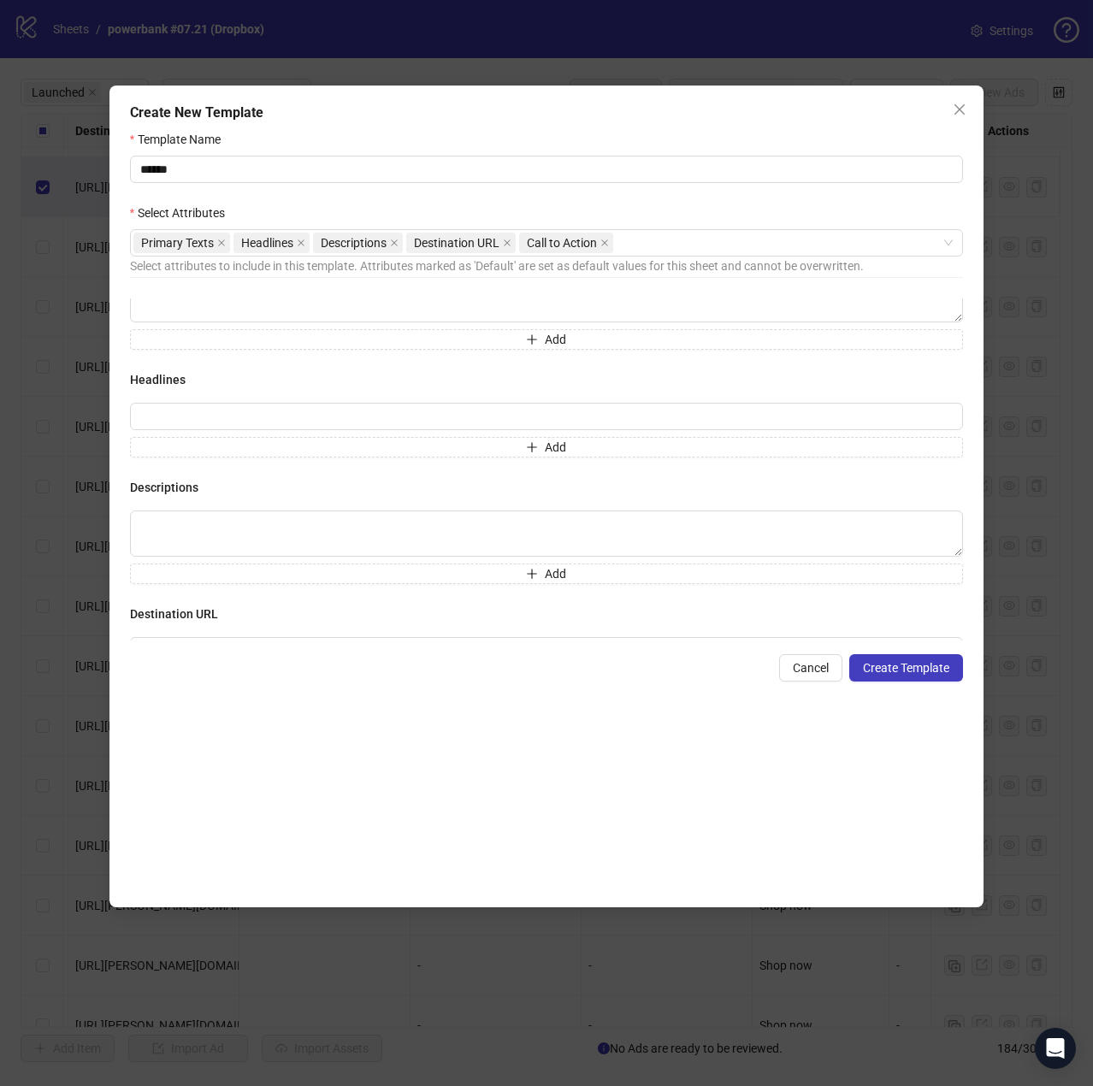
scroll to position [0, 0]
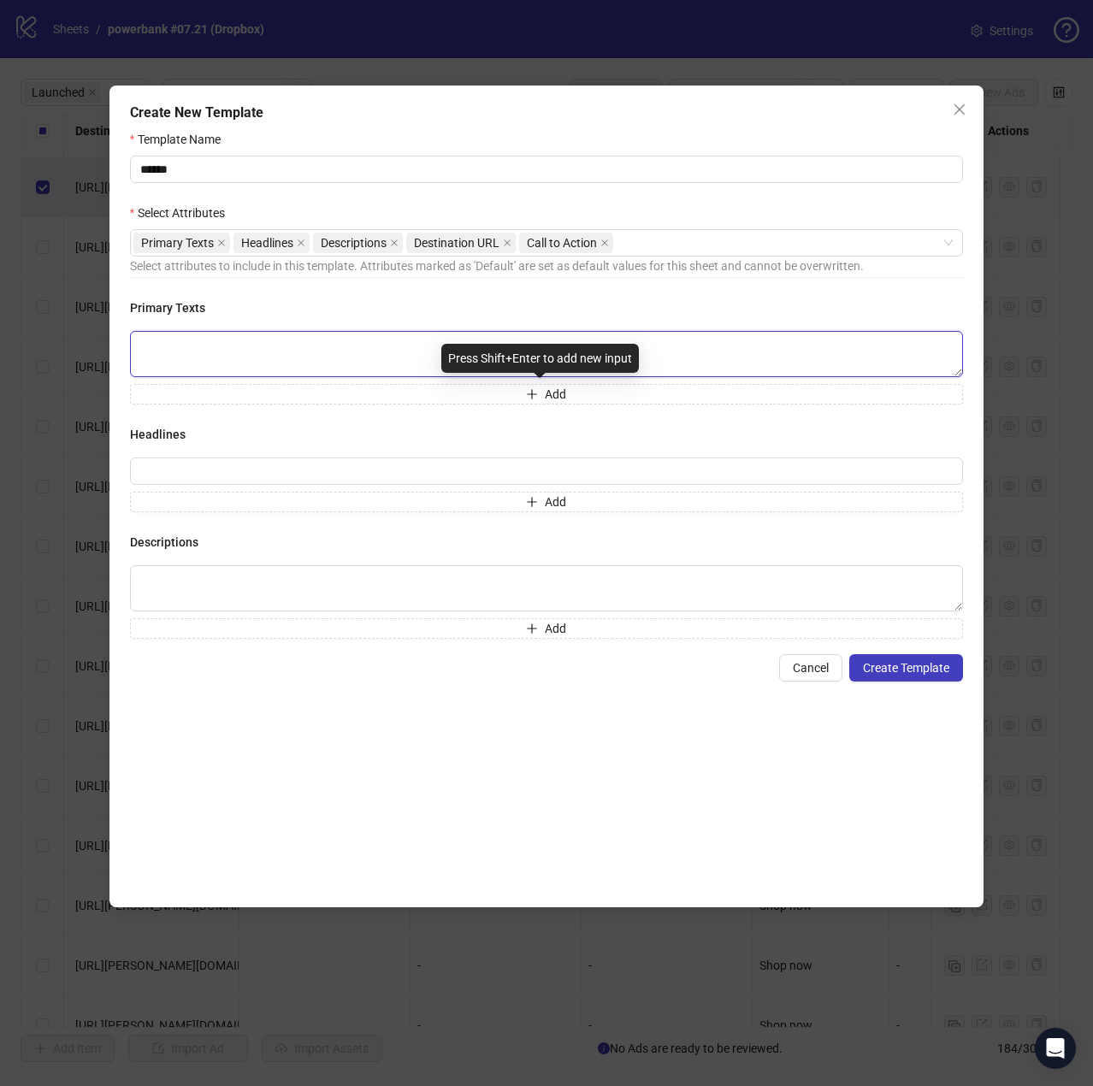
click at [278, 360] on textarea at bounding box center [546, 354] width 833 height 46
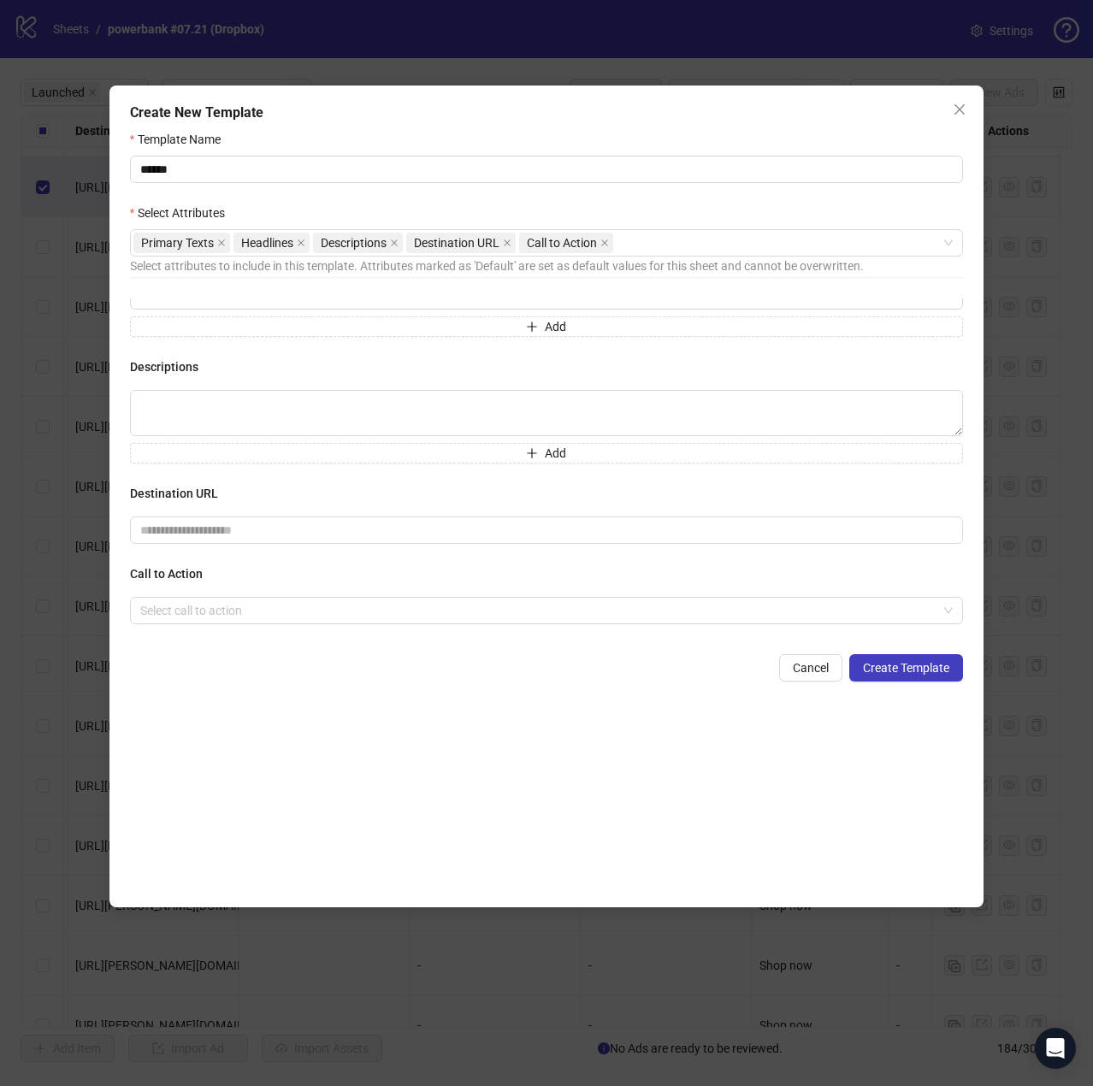
scroll to position [178, 0]
click at [226, 521] on input "text" at bounding box center [539, 527] width 798 height 19
click at [221, 606] on input "search" at bounding box center [538, 608] width 797 height 26
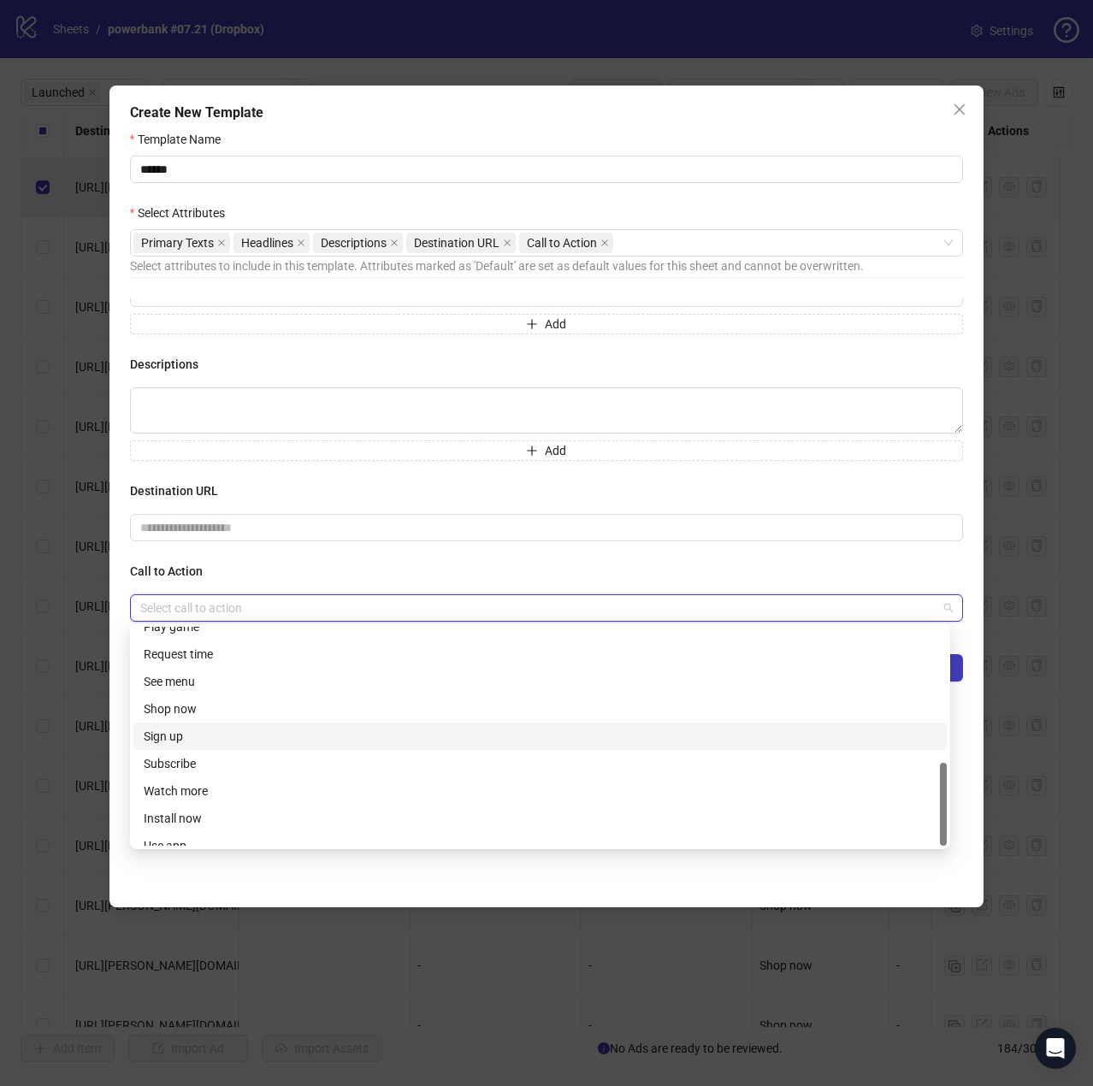
scroll to position [356, 0]
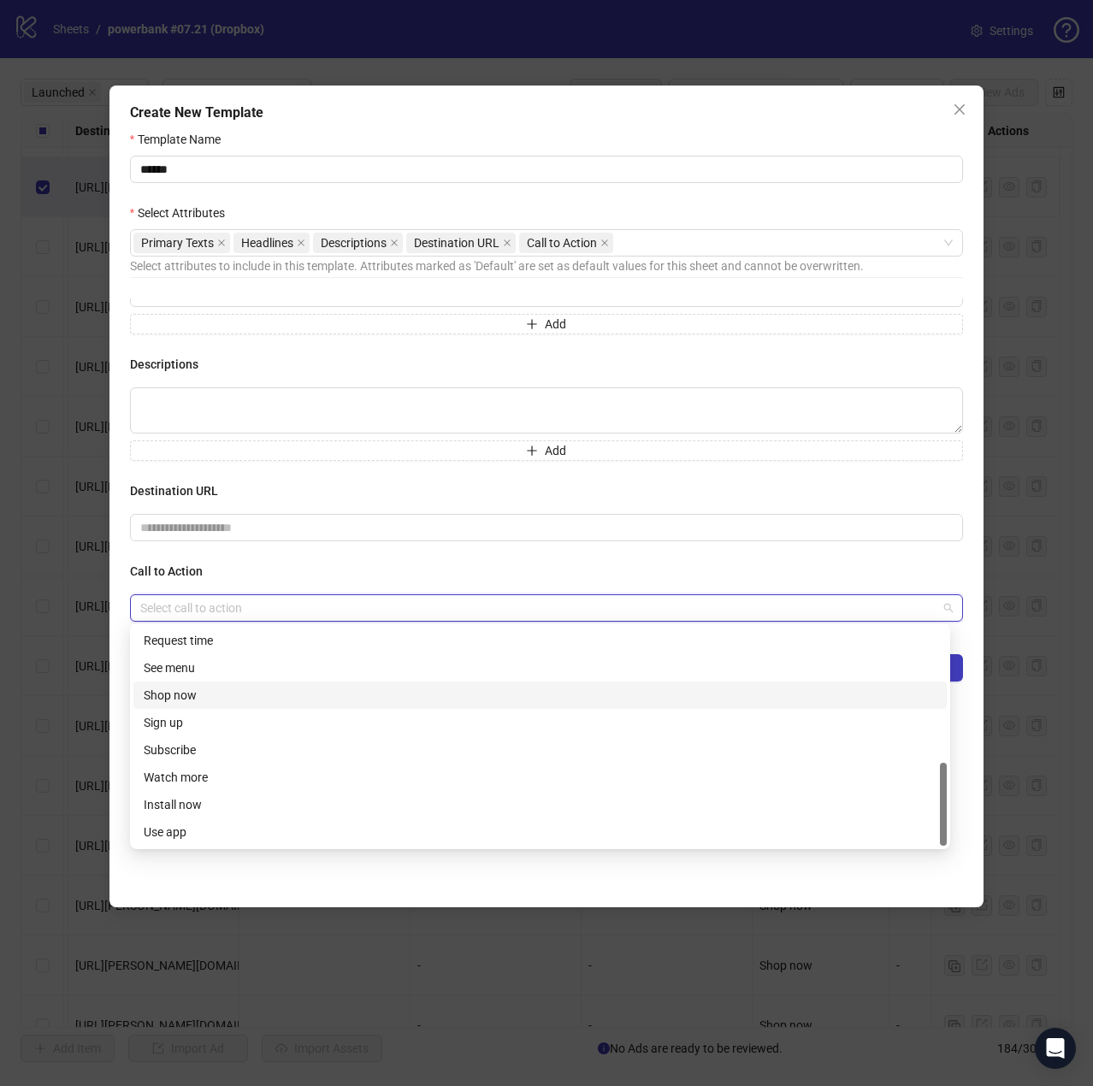
click at [219, 700] on div "Shop now" at bounding box center [540, 695] width 792 height 19
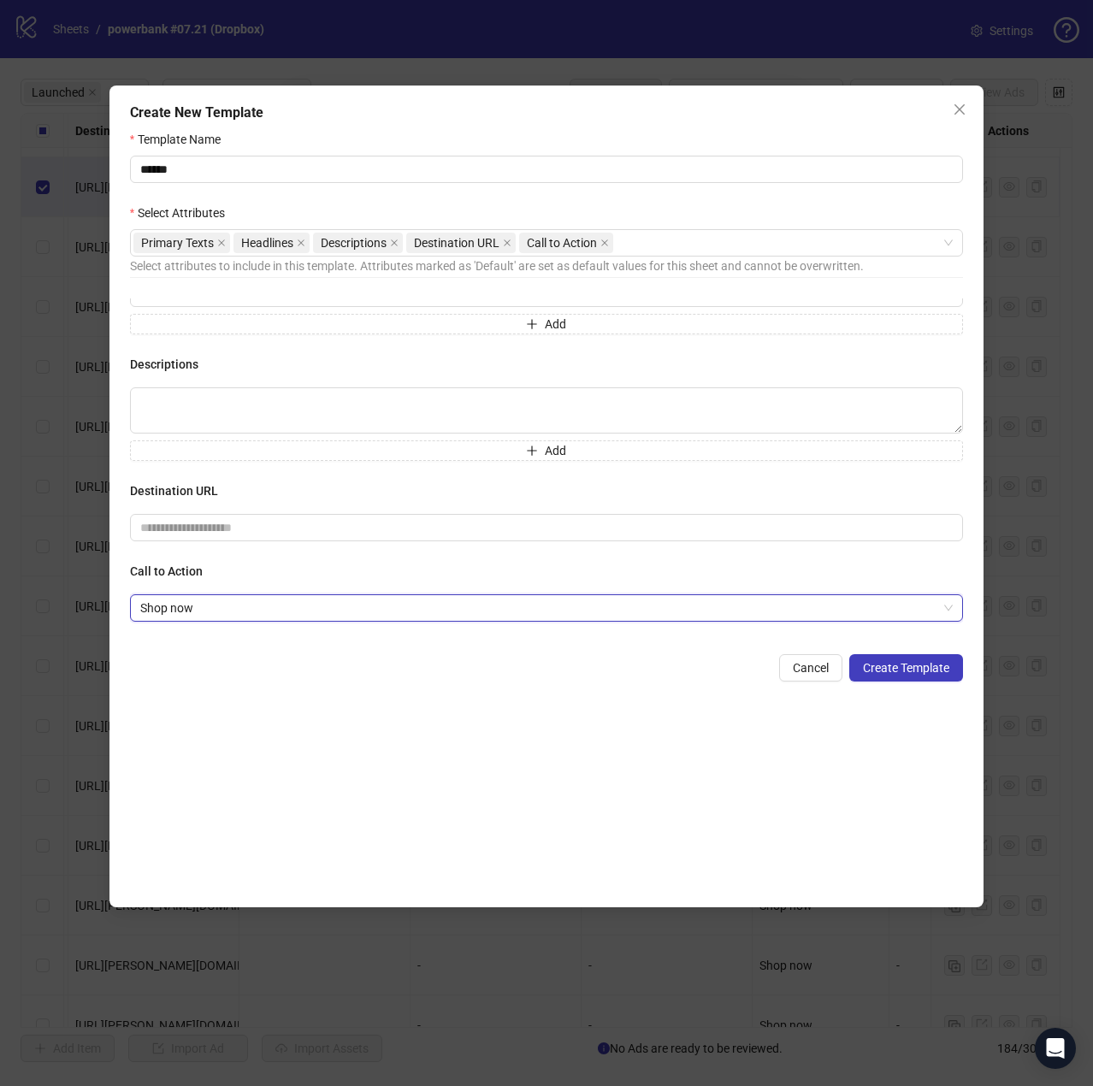
click at [218, 700] on div "Template Name ****** Select Attributes Primary Texts Headlines Descriptions Des…" at bounding box center [546, 510] width 833 height 760
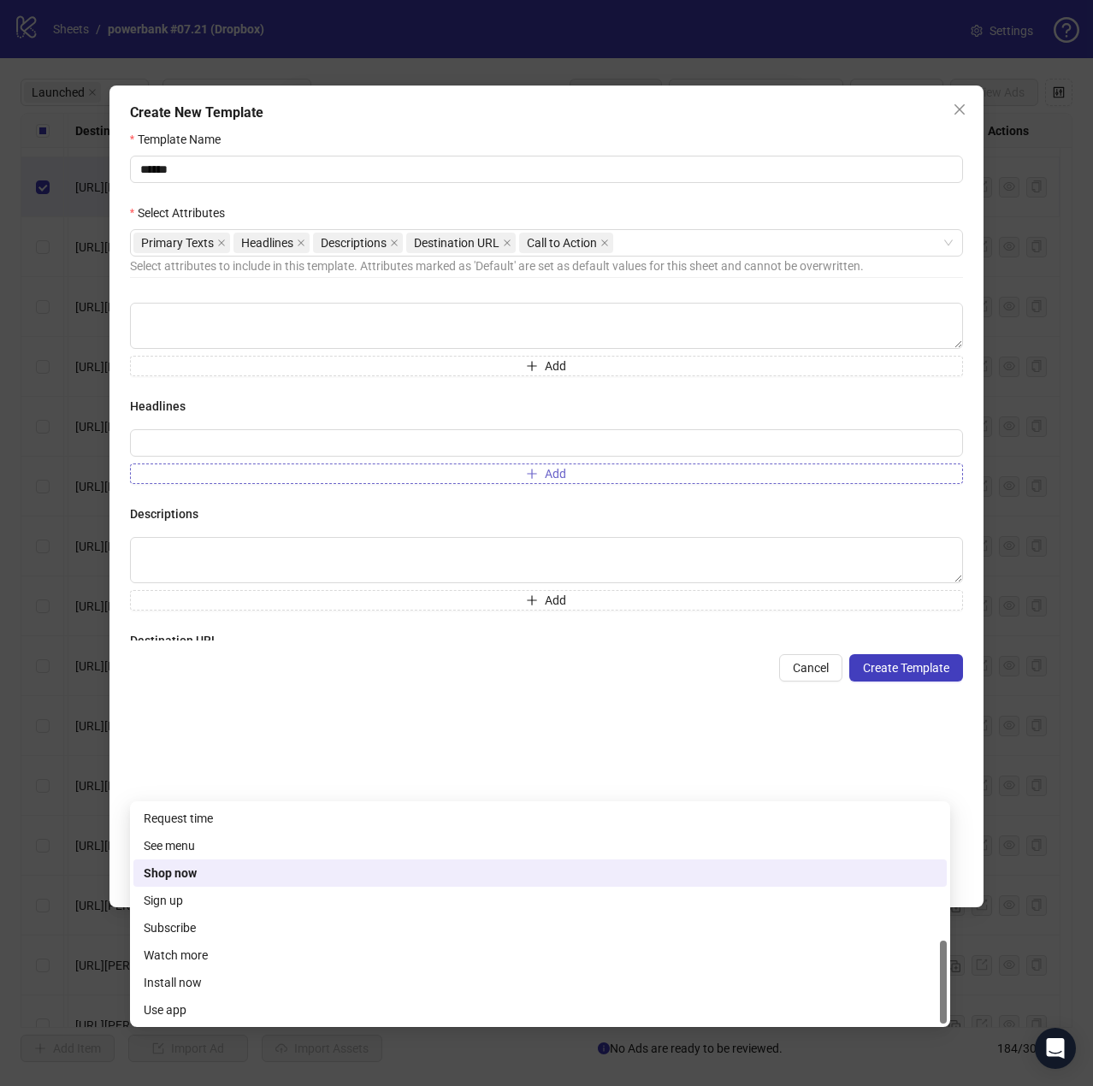
scroll to position [0, 0]
click at [695, 242] on div "Primary Texts Headlines Descriptions Destination URL Call to Action" at bounding box center [537, 243] width 808 height 24
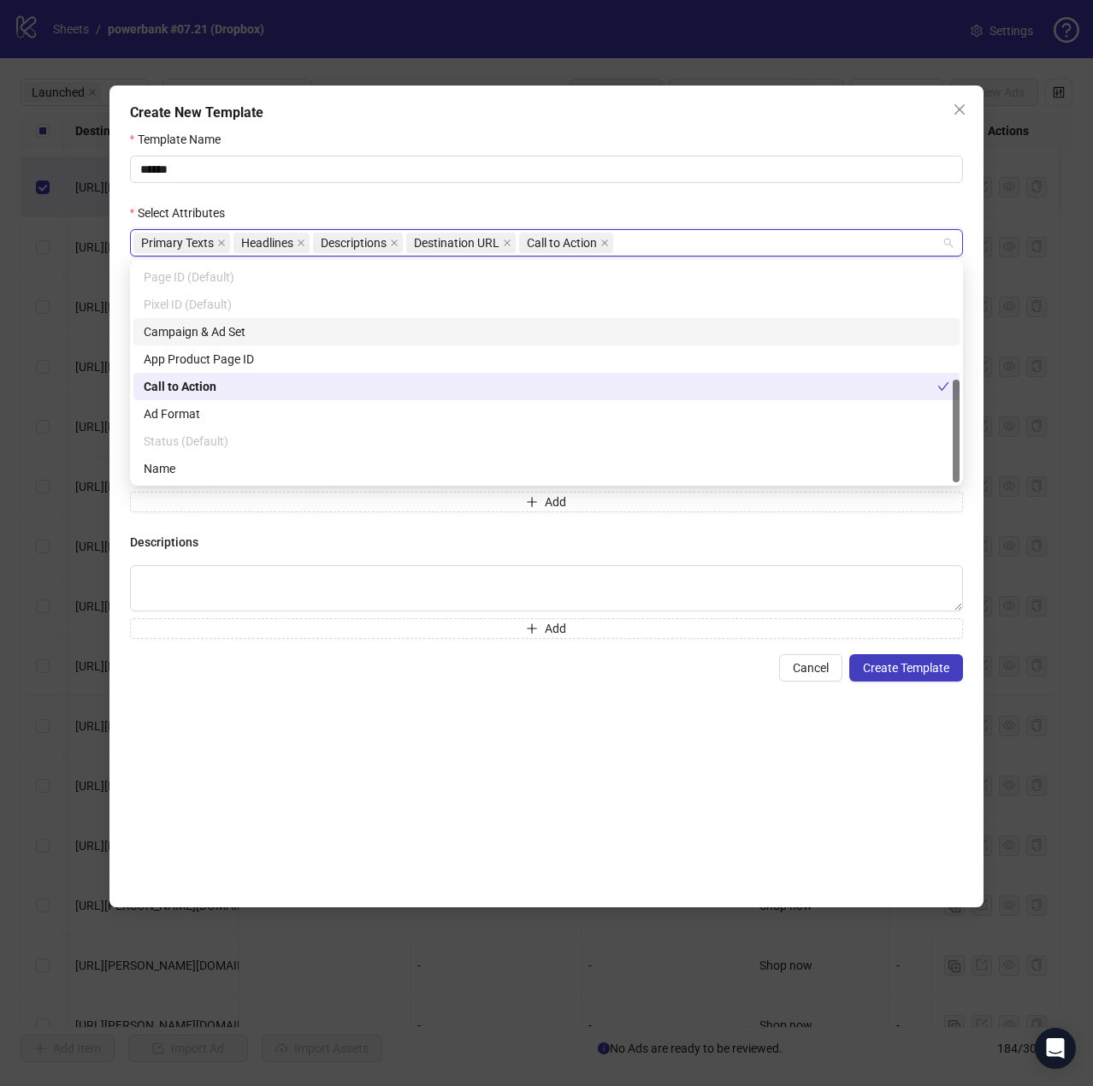
click at [215, 336] on div "Campaign & Ad Set" at bounding box center [546, 331] width 805 height 19
click at [811, 199] on form "Template Name ****** Select Attributes Primary Texts Headlines Descriptions Des…" at bounding box center [546, 405] width 833 height 551
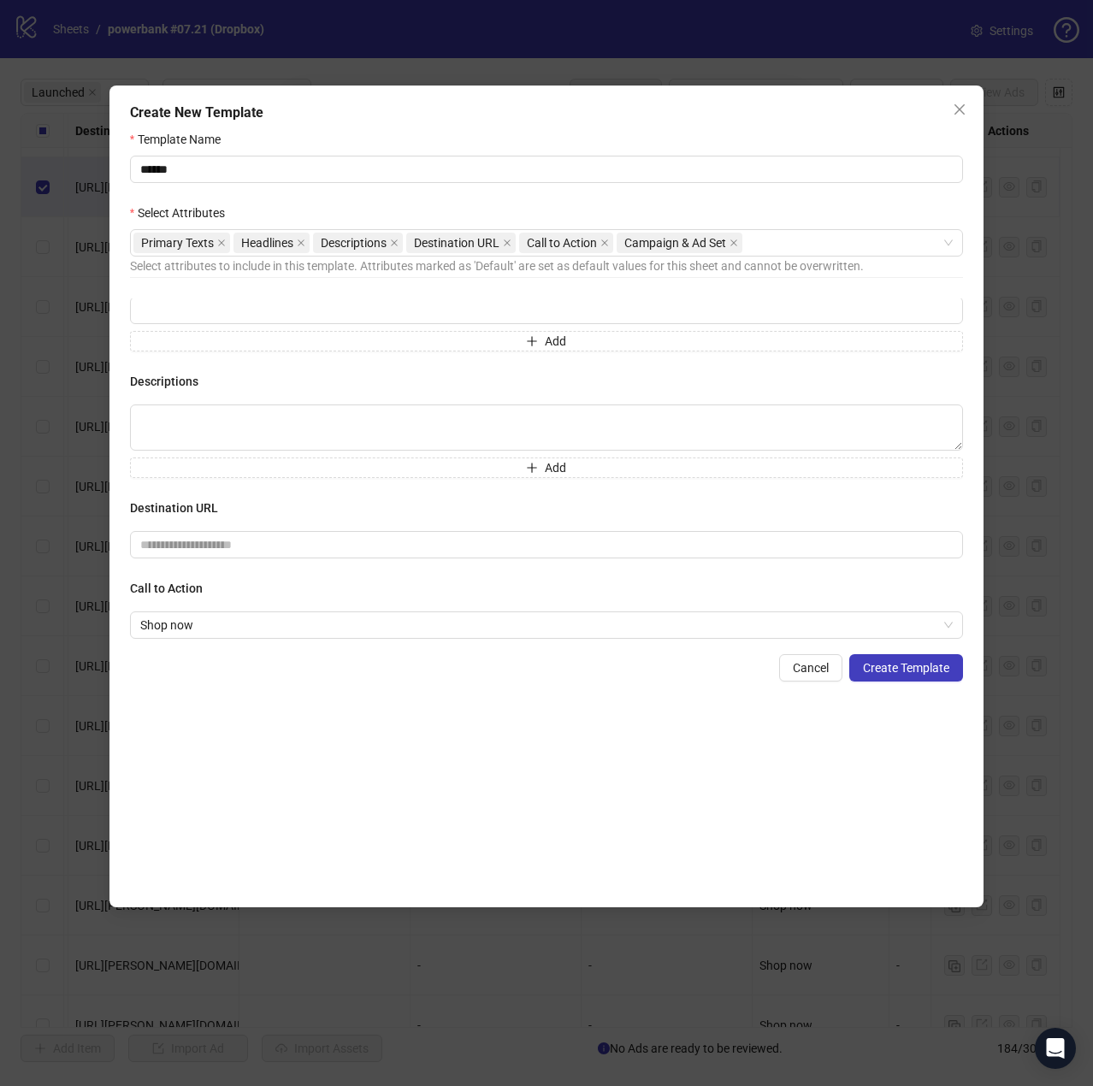
scroll to position [258, 0]
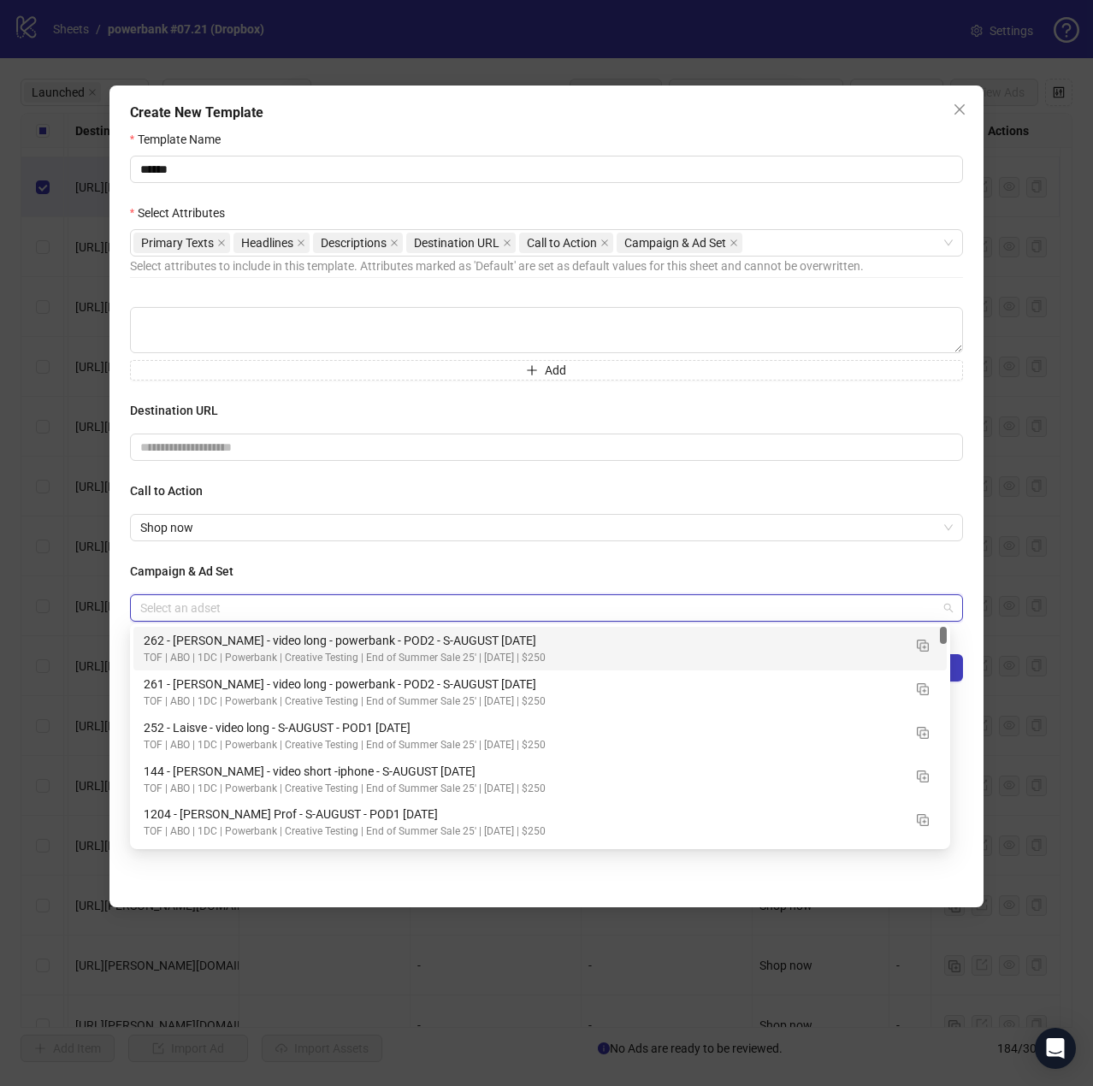
click at [399, 605] on input "search" at bounding box center [538, 608] width 797 height 26
click at [920, 645] on img "button" at bounding box center [922, 645] width 12 height 12
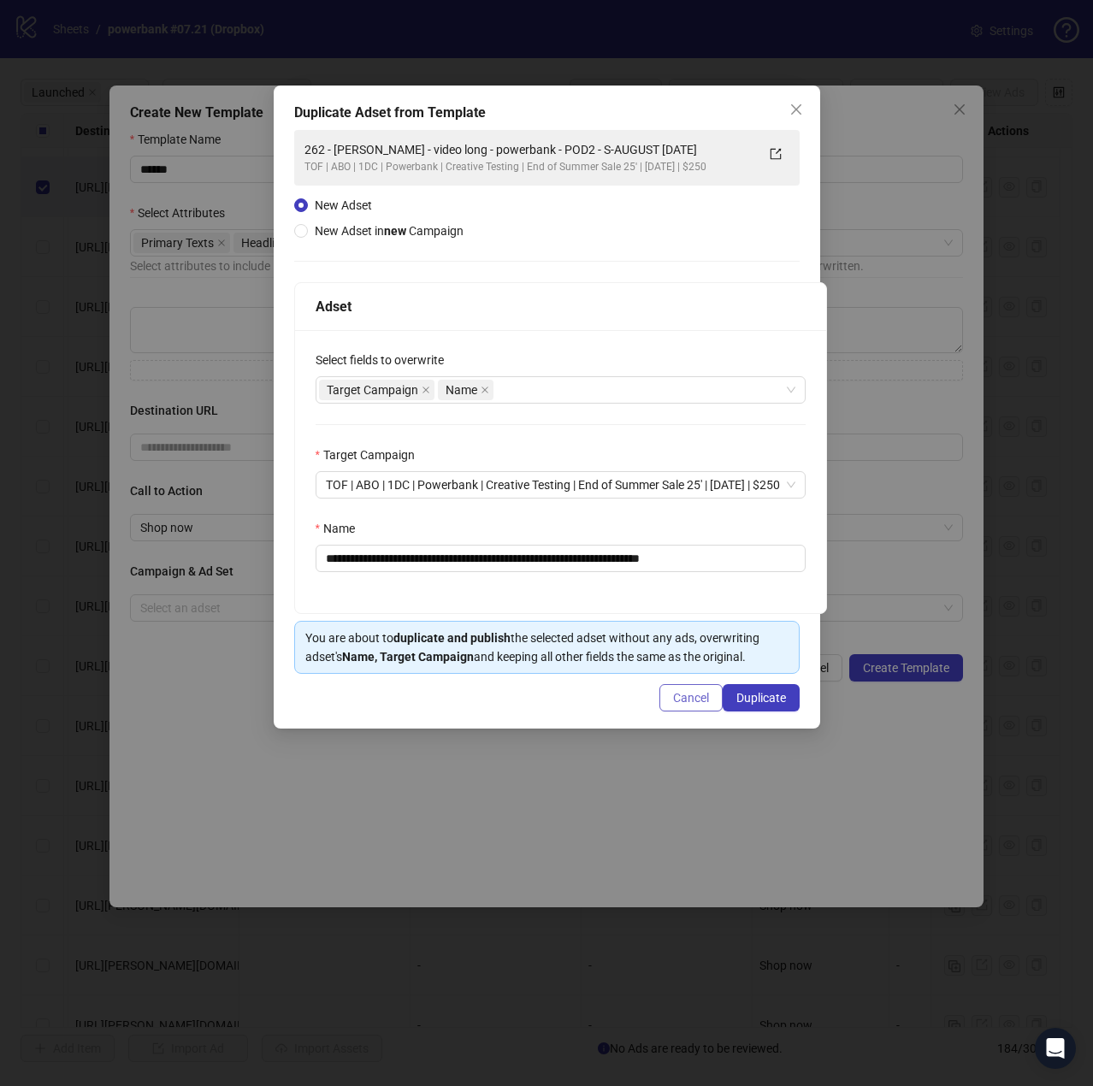
click at [710, 700] on button "Cancel" at bounding box center [690, 697] width 63 height 27
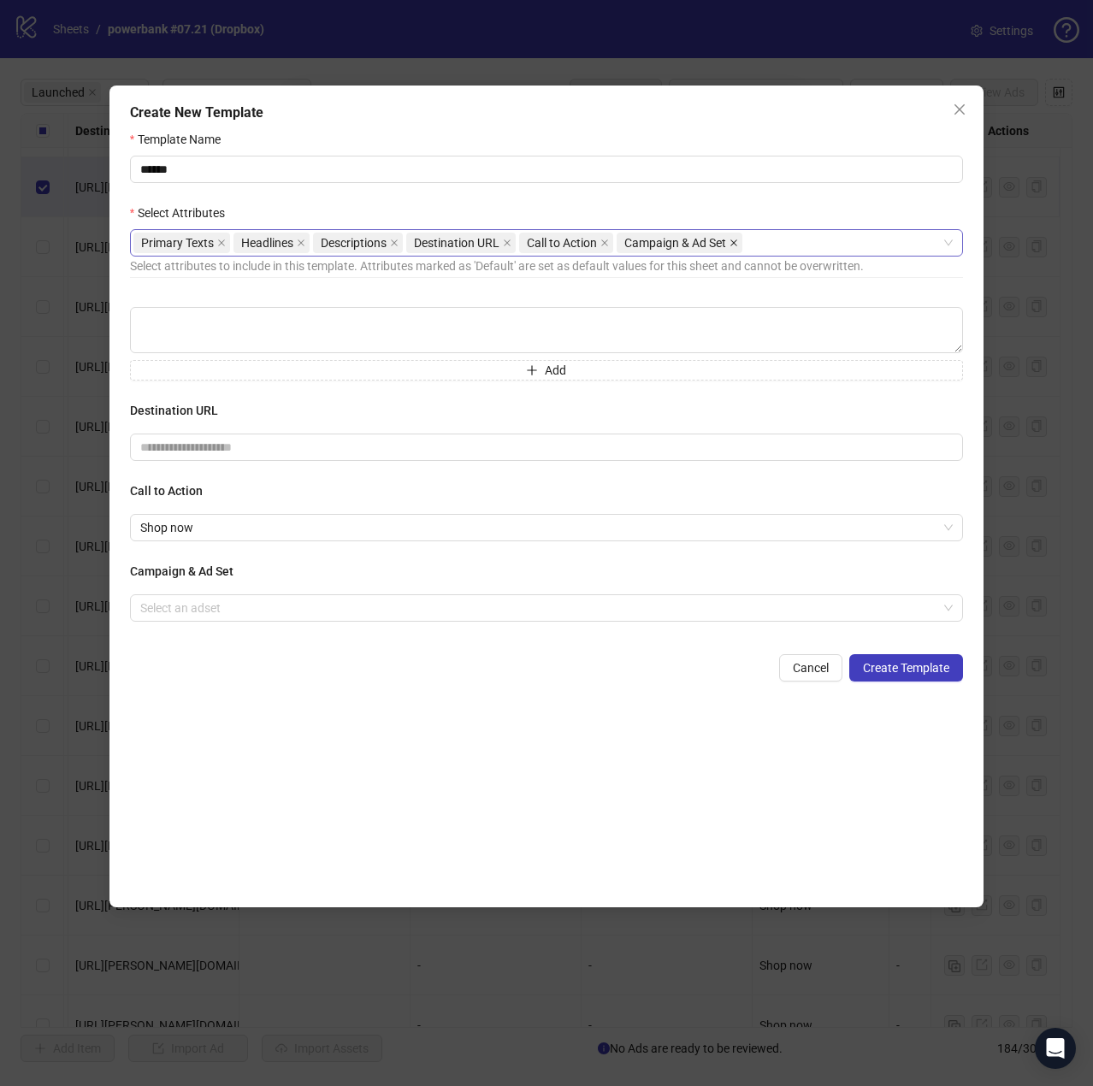
click at [734, 240] on icon "close" at bounding box center [733, 243] width 9 height 9
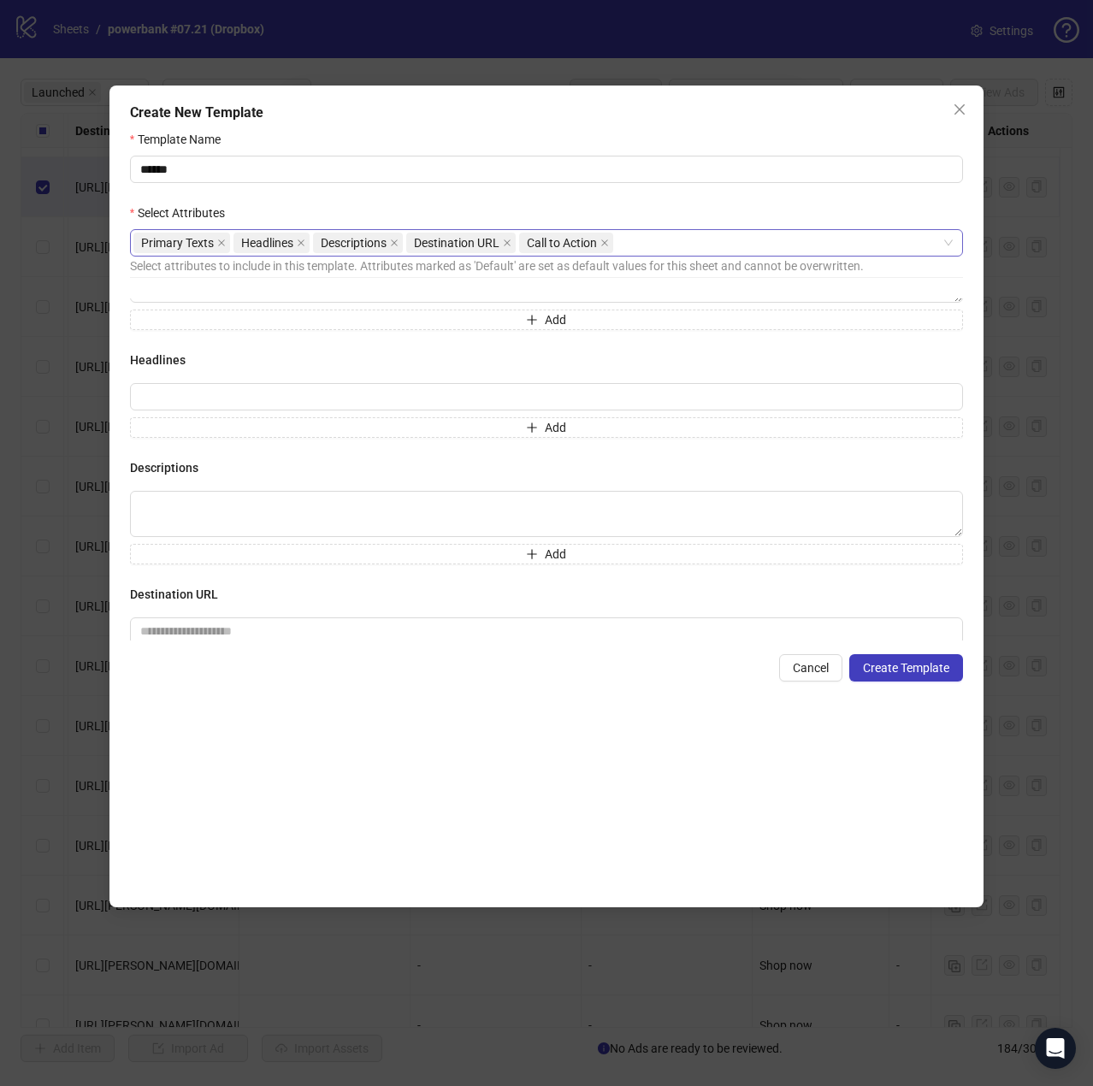
scroll to position [0, 0]
click at [966, 111] on icon "close" at bounding box center [959, 110] width 14 height 14
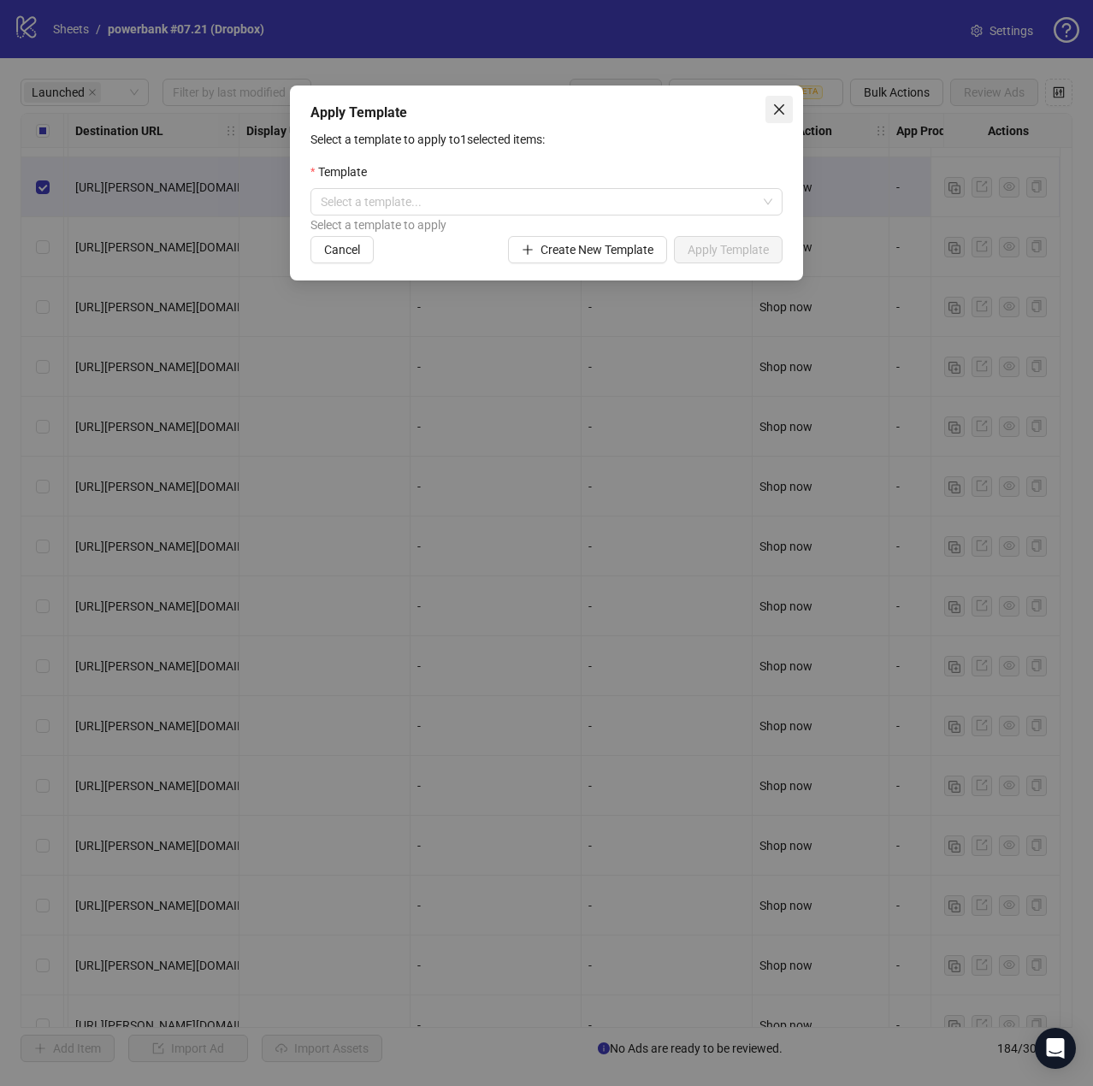
click at [776, 113] on icon "close" at bounding box center [779, 110] width 14 height 14
